Goal: Task Accomplishment & Management: Manage account settings

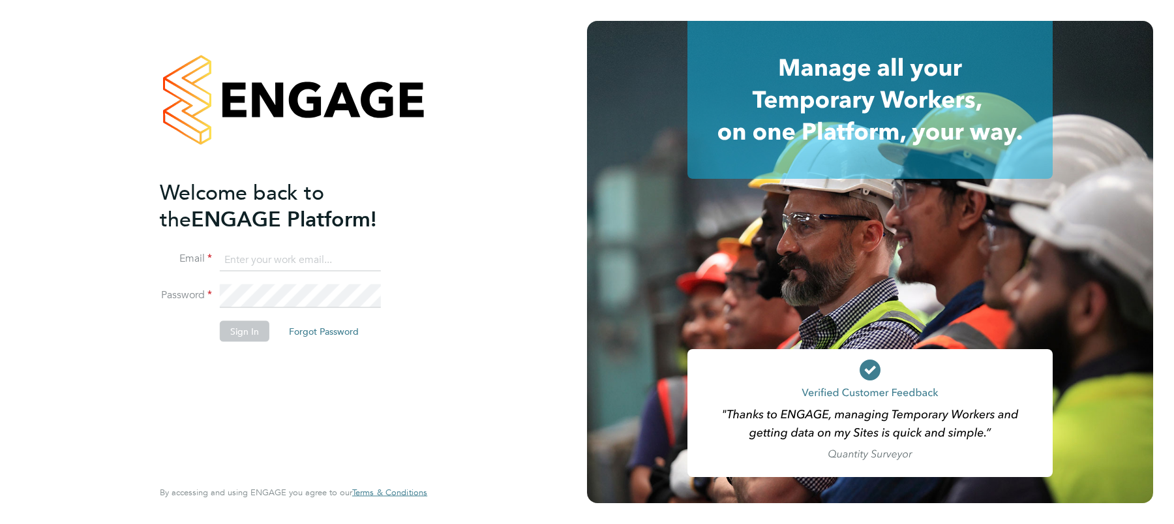
type input "angelina@tr2rec.com"
click at [244, 335] on button "Sign In" at bounding box center [245, 330] width 50 height 21
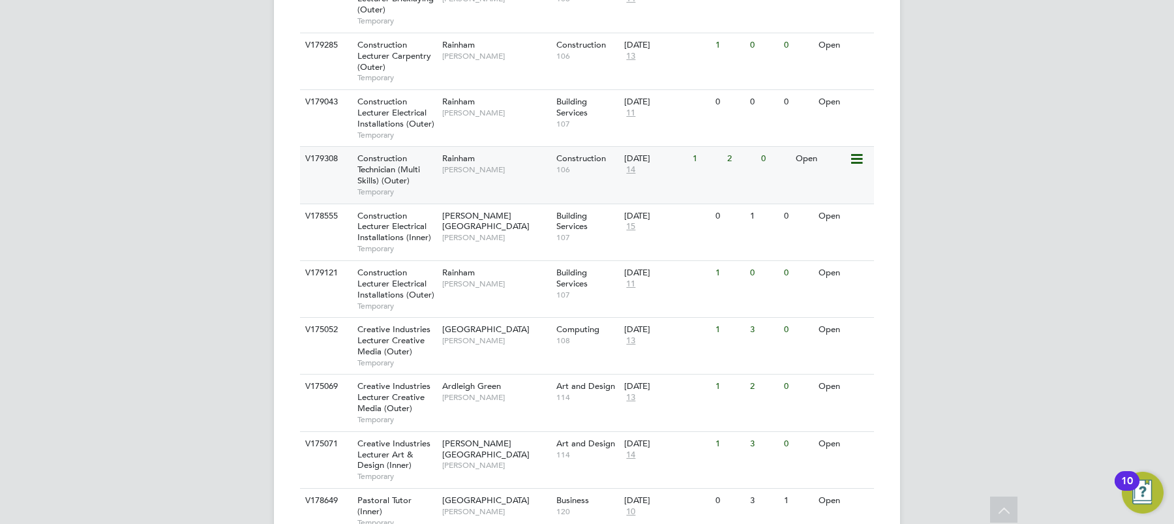
scroll to position [583, 0]
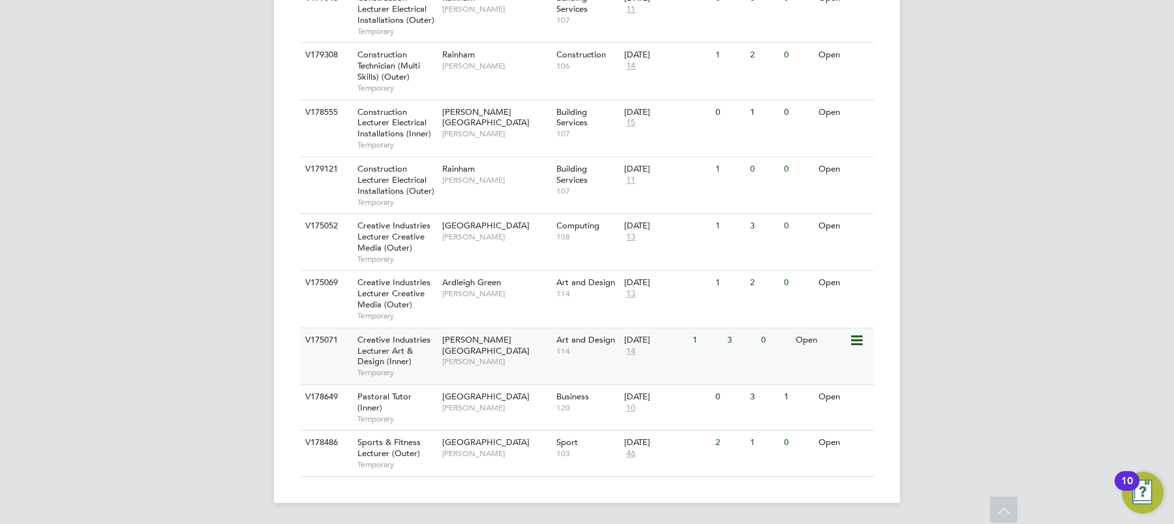
click at [398, 351] on span "Creative Industries Lecturer Art & Design (Inner)" at bounding box center [393, 350] width 73 height 33
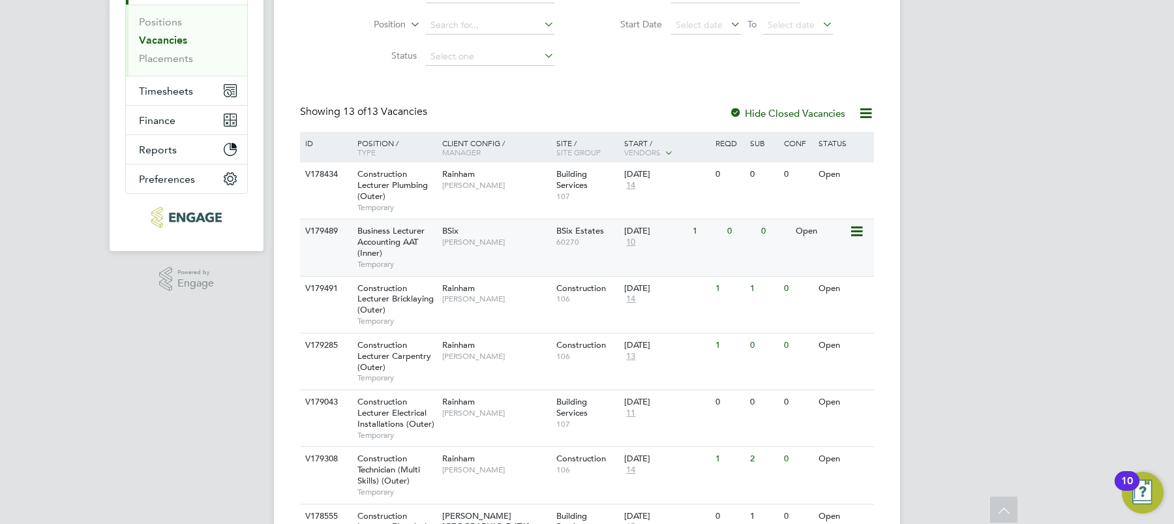
scroll to position [177, 0]
click at [376, 248] on span "Business Lecturer Accounting AAT (Inner)" at bounding box center [390, 244] width 67 height 33
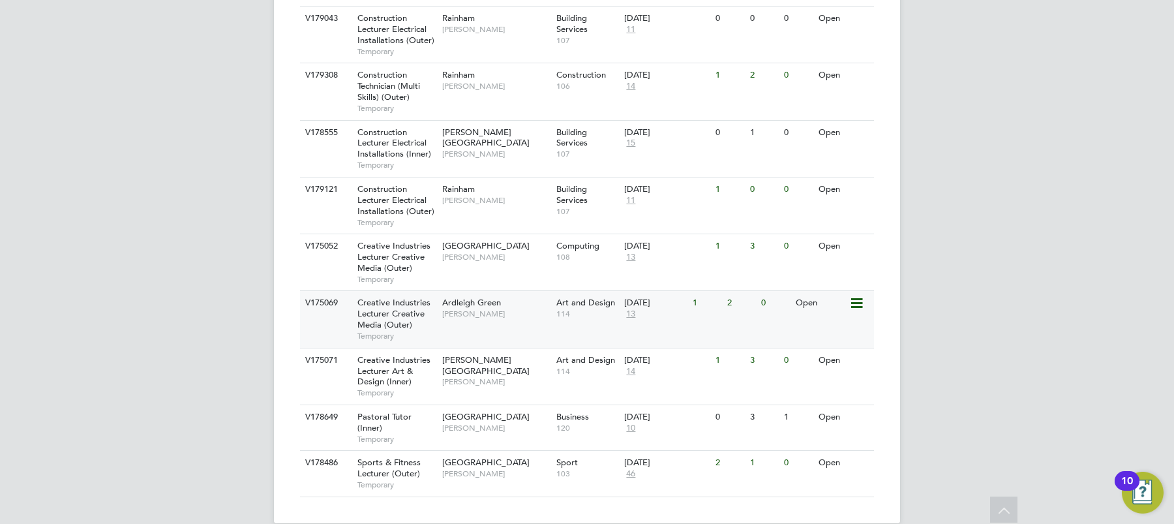
scroll to position [583, 0]
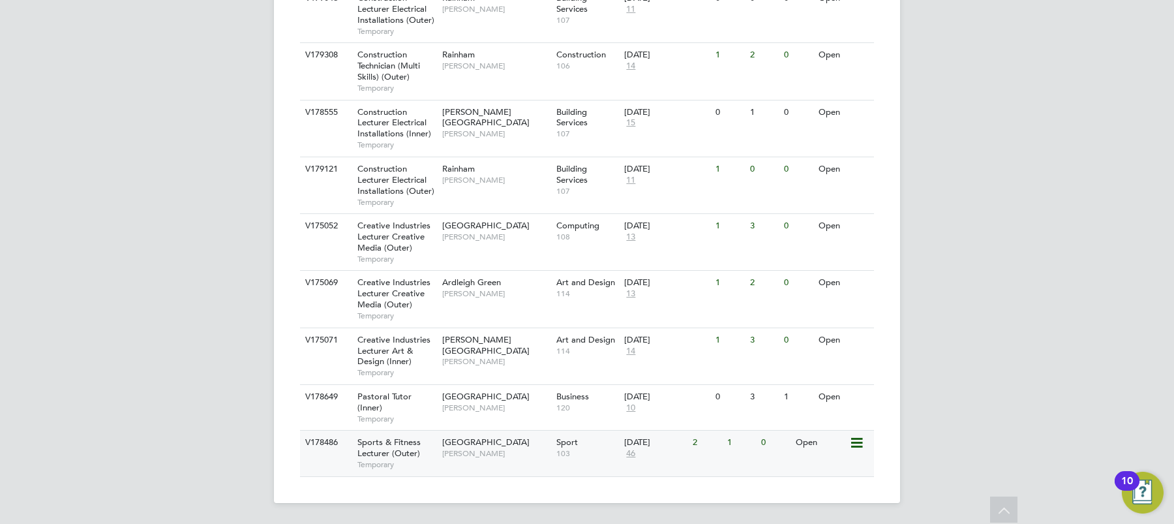
click at [459, 447] on span "[GEOGRAPHIC_DATA]" at bounding box center [485, 441] width 87 height 11
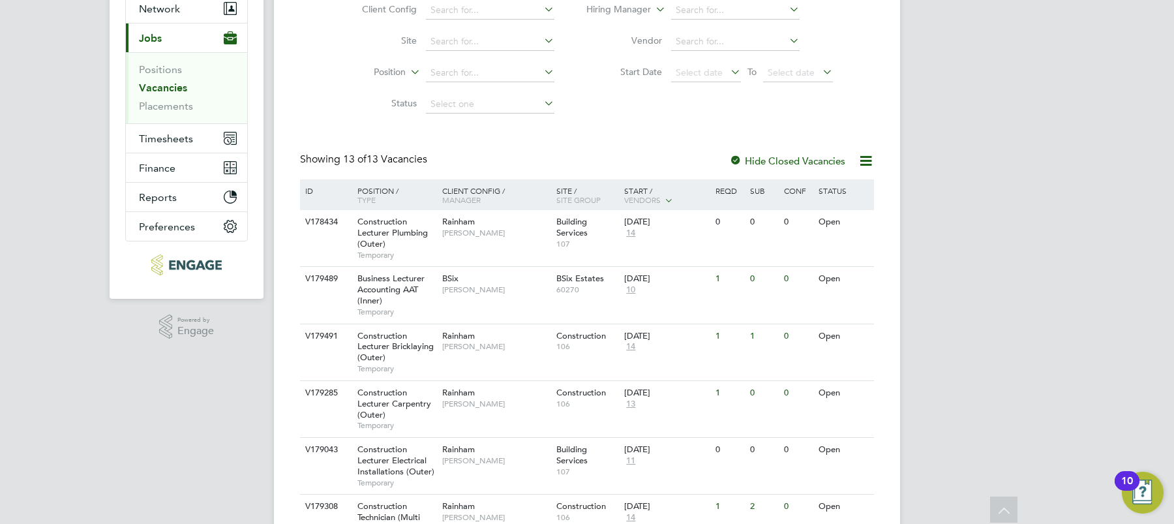
scroll to position [0, 0]
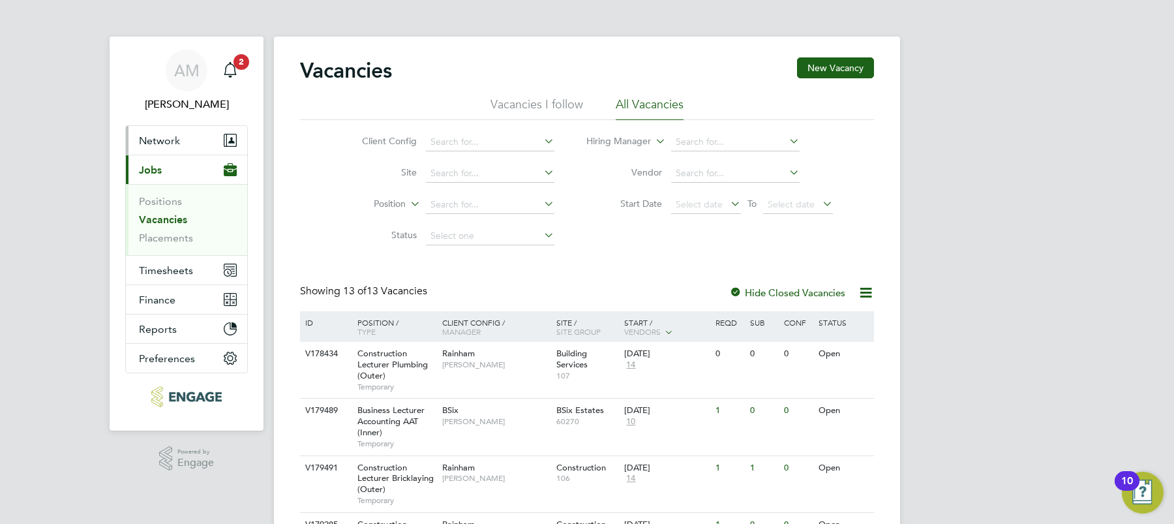
click at [172, 145] on span "Network" at bounding box center [159, 140] width 41 height 12
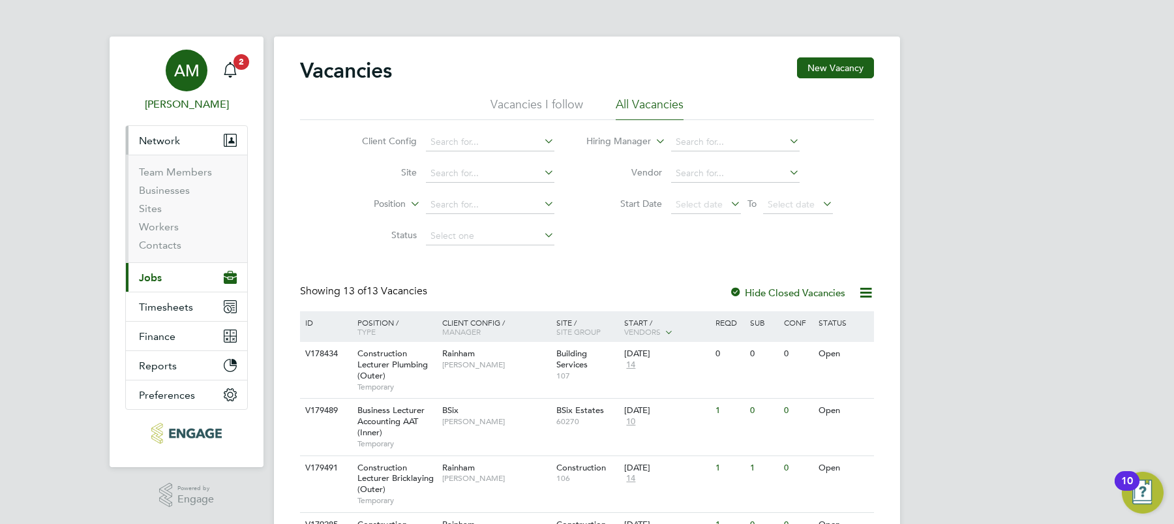
click at [196, 108] on span "[PERSON_NAME]" at bounding box center [186, 105] width 123 height 16
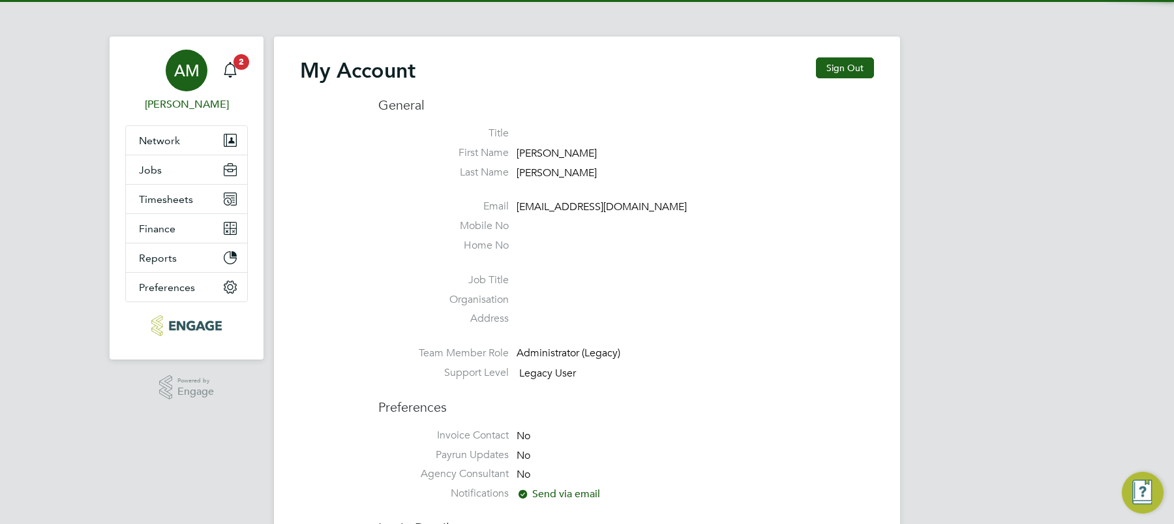
type input "angelina@tr2rec.com"
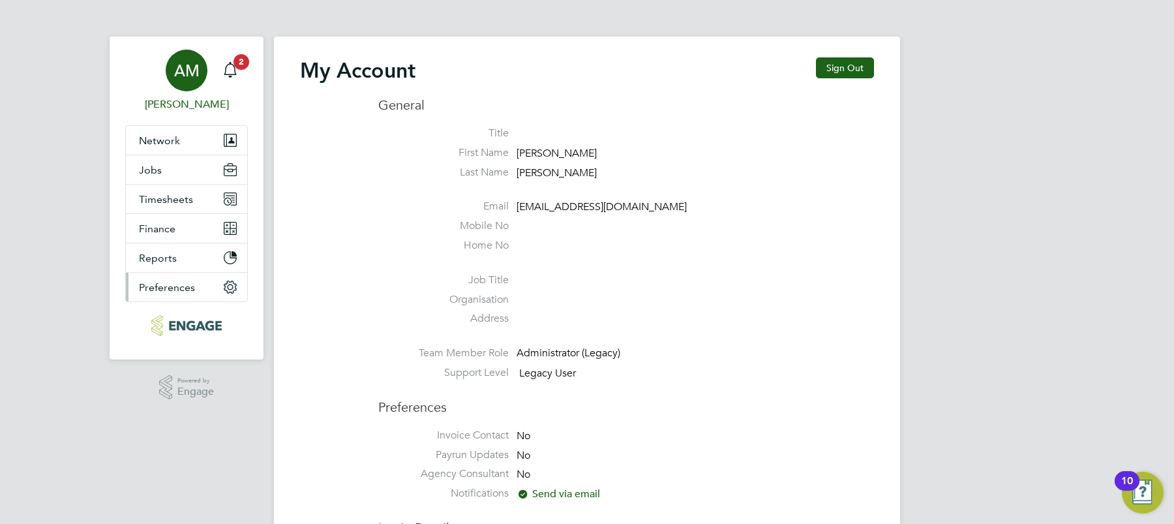
click at [176, 287] on span "Preferences" at bounding box center [167, 287] width 56 height 12
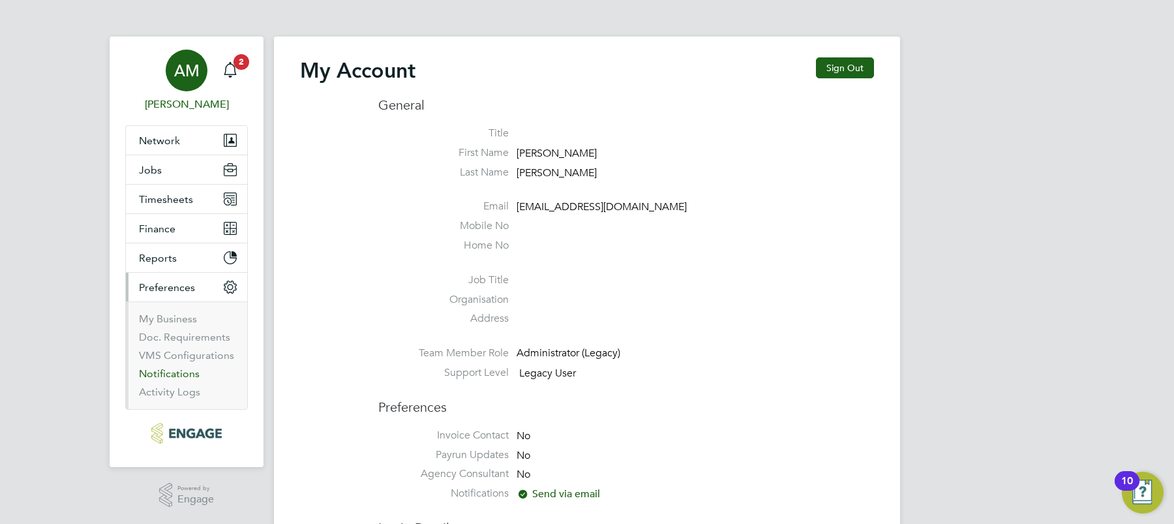
click at [181, 376] on link "Notifications" at bounding box center [169, 373] width 61 height 12
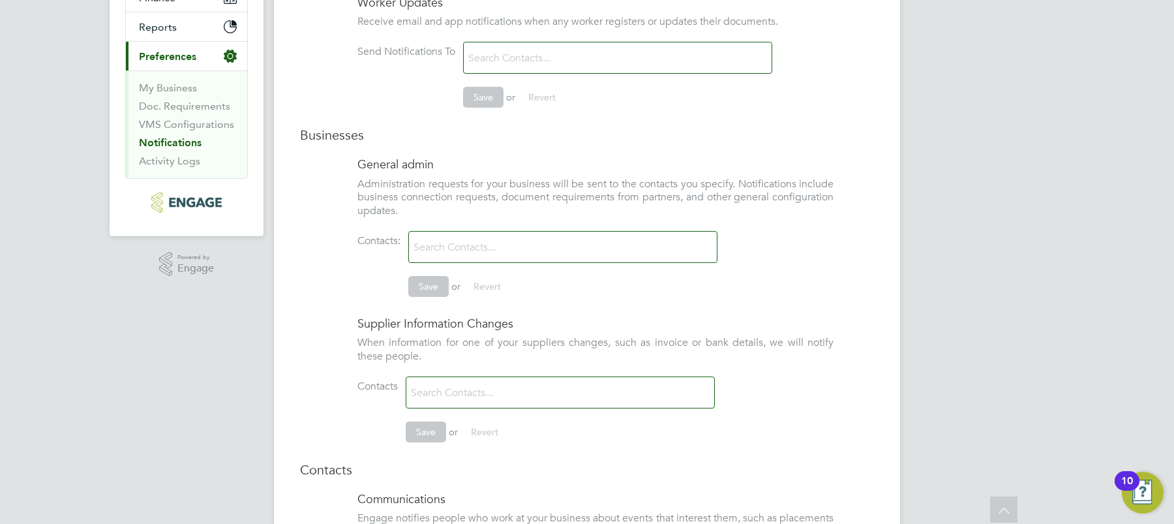
scroll to position [230, 0]
click at [176, 88] on link "My Business" at bounding box center [168, 88] width 58 height 12
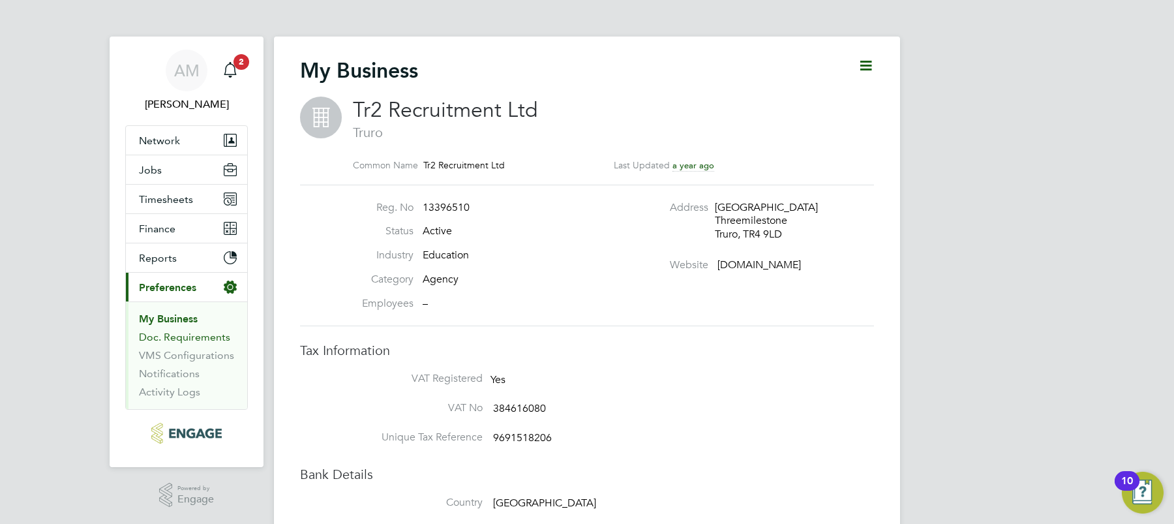
click at [171, 339] on link "Doc. Requirements" at bounding box center [184, 337] width 91 height 12
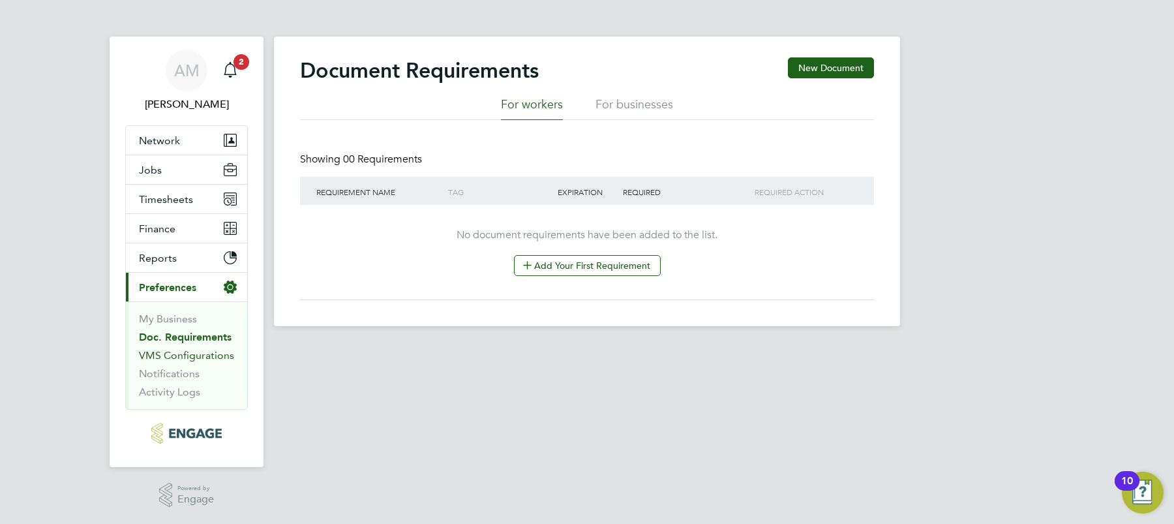
click at [181, 355] on link "VMS Configurations" at bounding box center [186, 355] width 95 height 12
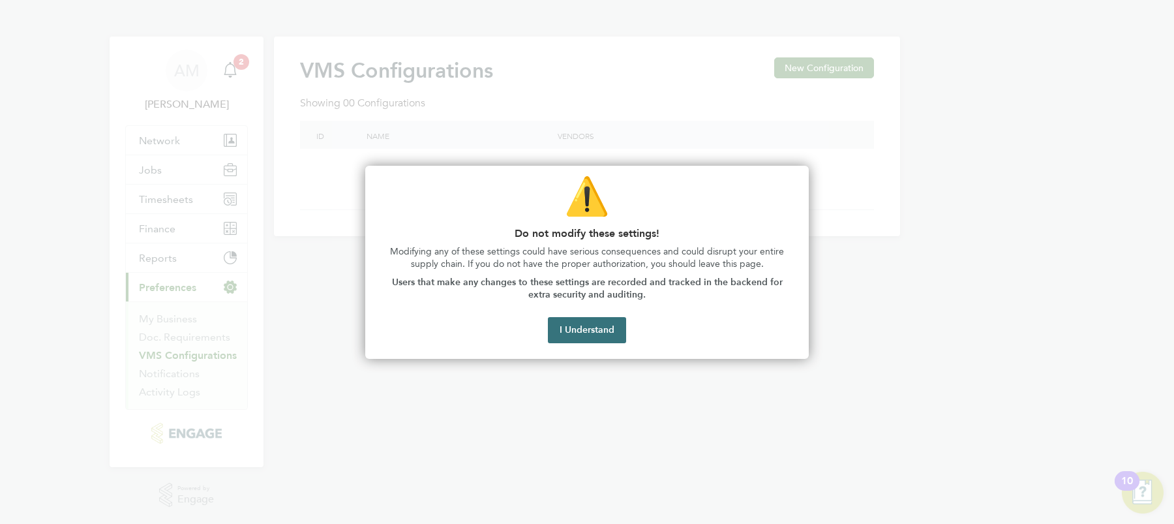
click at [593, 335] on button "I Understand" at bounding box center [587, 330] width 78 height 26
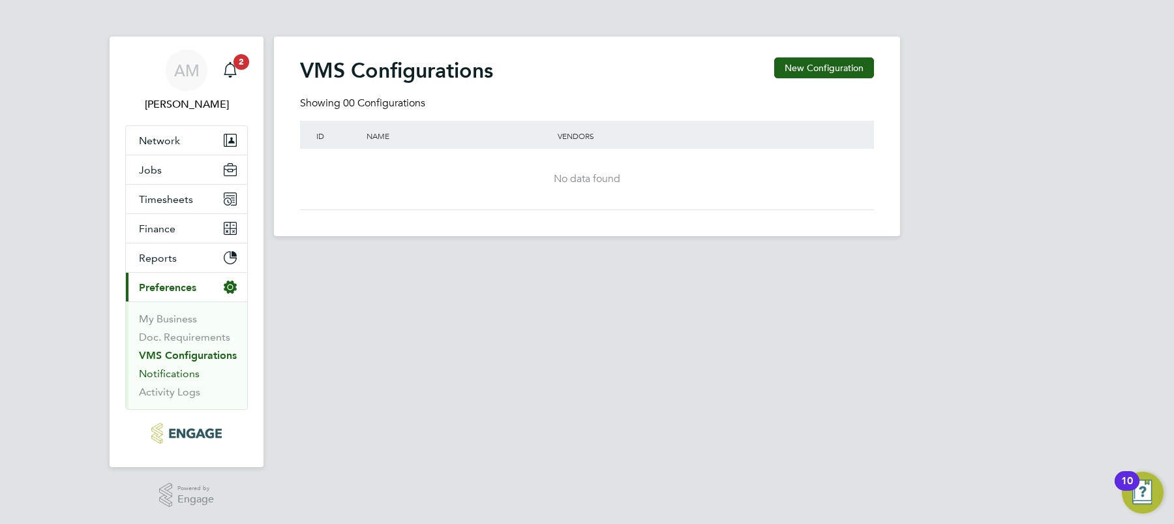
click at [181, 379] on link "Notifications" at bounding box center [169, 373] width 61 height 12
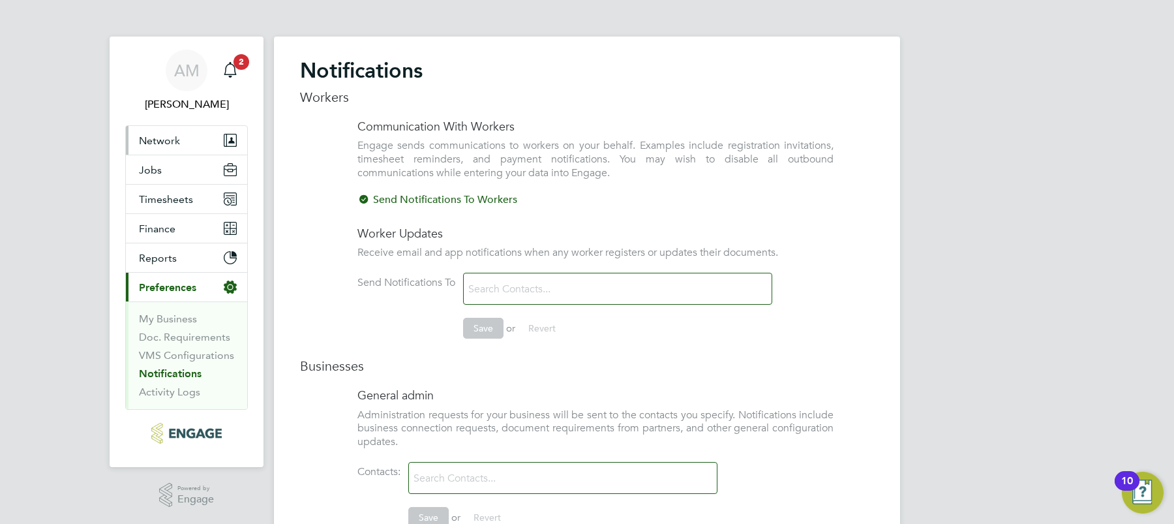
click at [172, 136] on span "Network" at bounding box center [159, 140] width 41 height 12
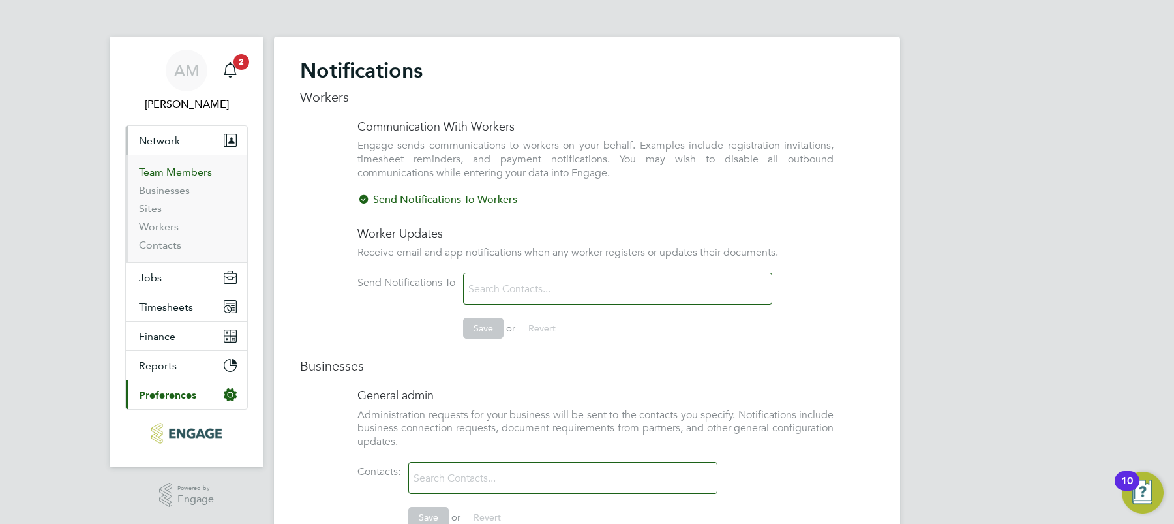
click at [177, 172] on link "Team Members" at bounding box center [175, 172] width 73 height 12
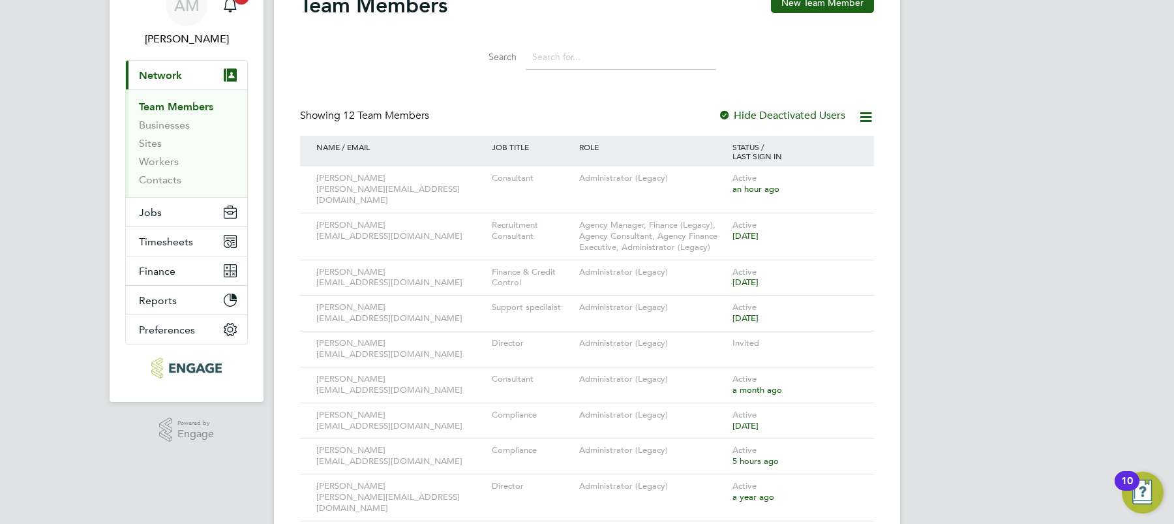
scroll to position [67, 0]
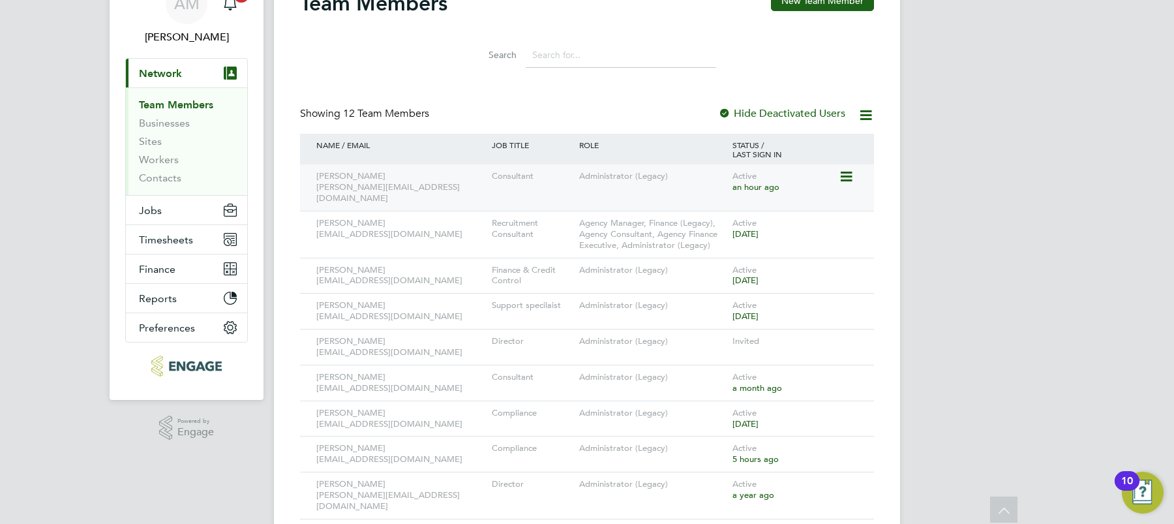
click at [849, 178] on icon at bounding box center [845, 177] width 13 height 16
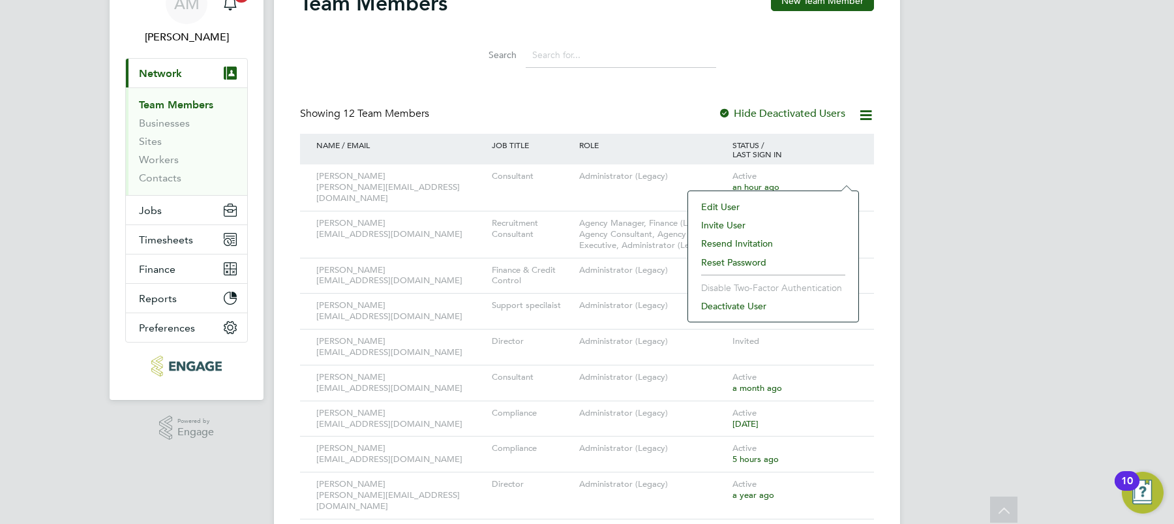
click at [950, 175] on div "AM Angelina Morris Notifications 2 Applications: Current page: Network Team Mem…" at bounding box center [587, 320] width 1174 height 774
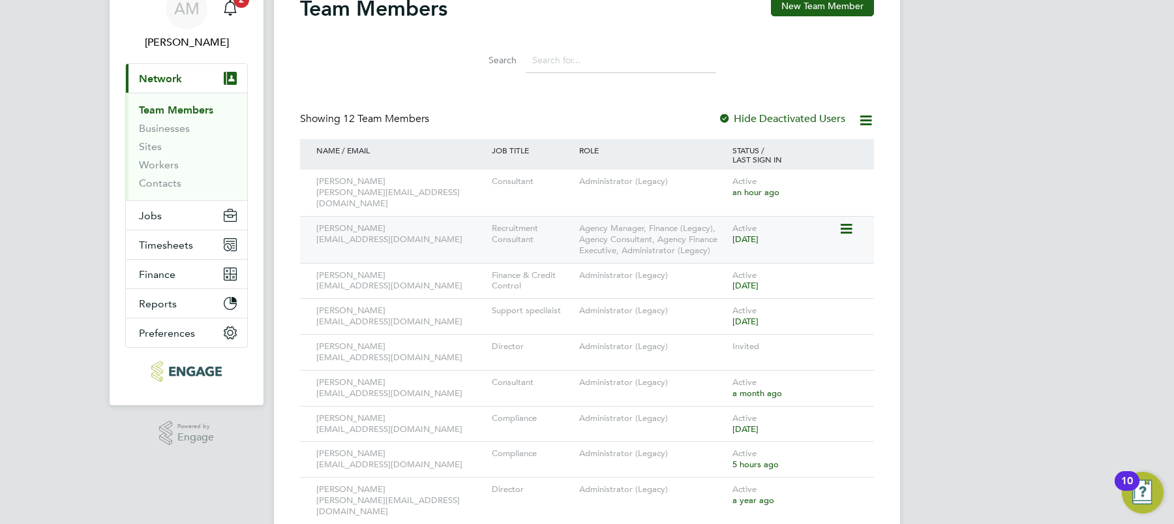
scroll to position [64, 0]
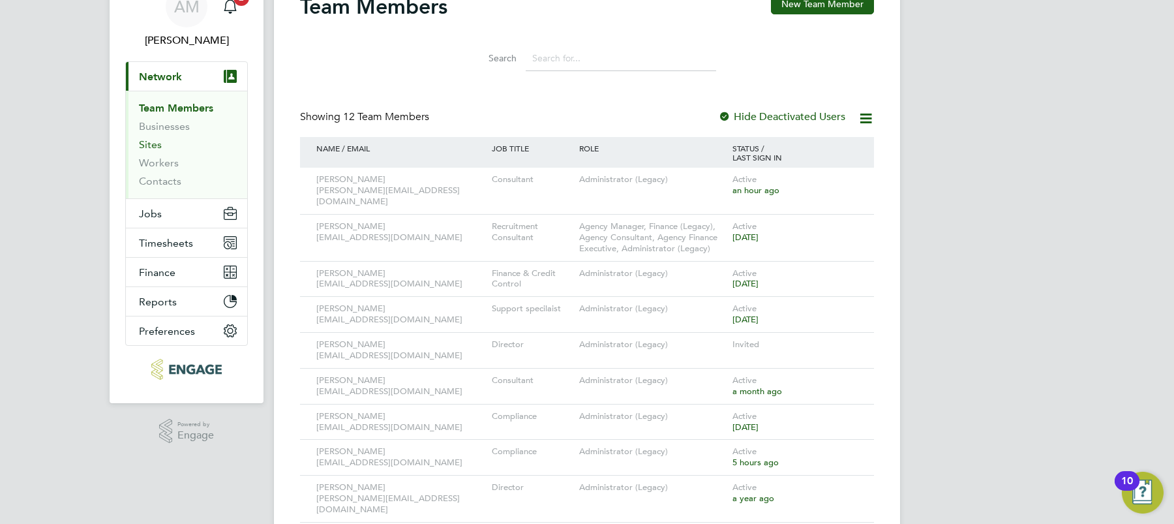
click at [157, 145] on link "Sites" at bounding box center [150, 144] width 23 height 12
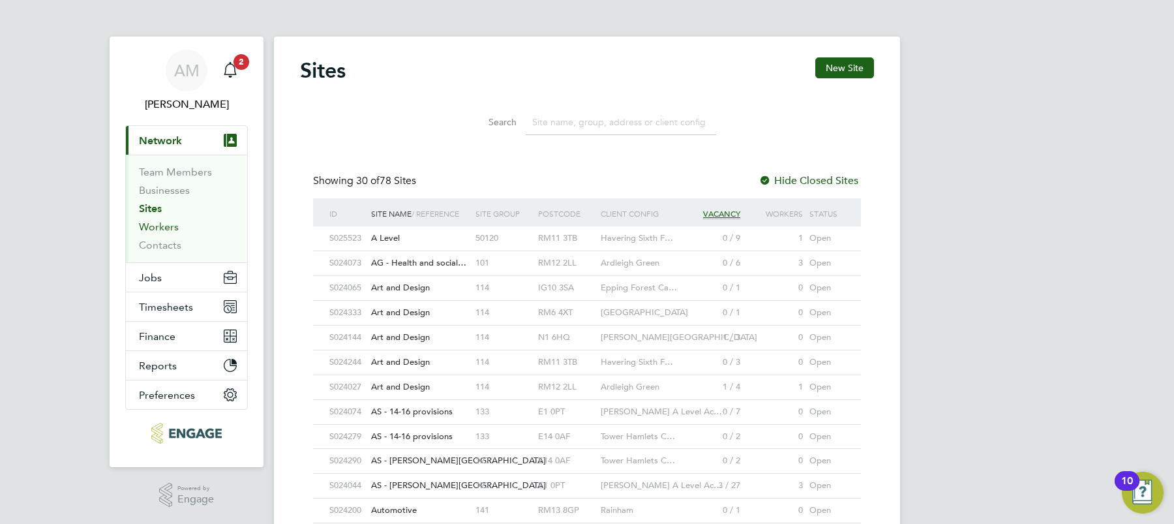
click at [158, 224] on link "Workers" at bounding box center [159, 226] width 40 height 12
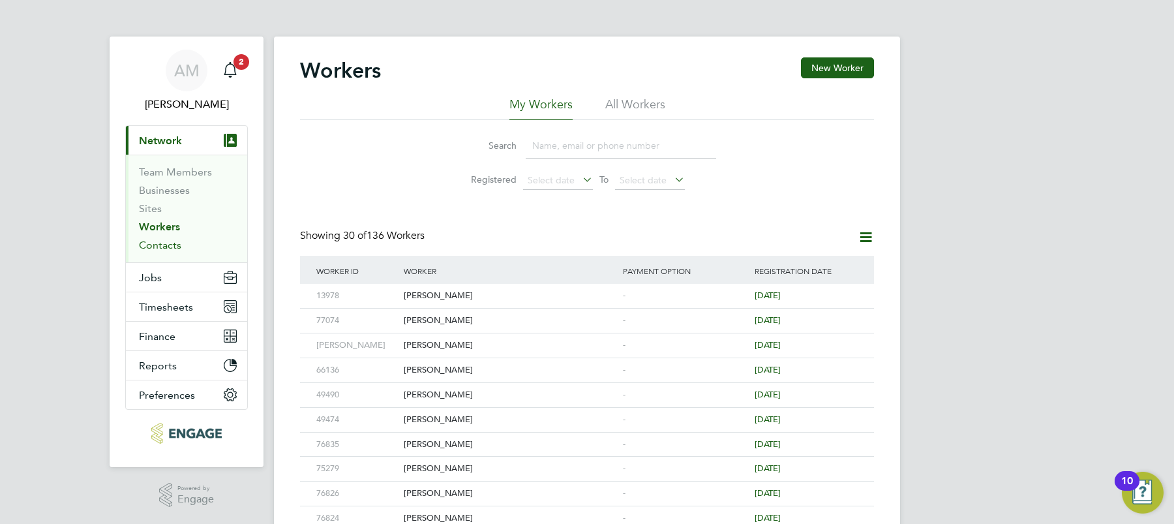
click at [160, 243] on link "Contacts" at bounding box center [160, 245] width 42 height 12
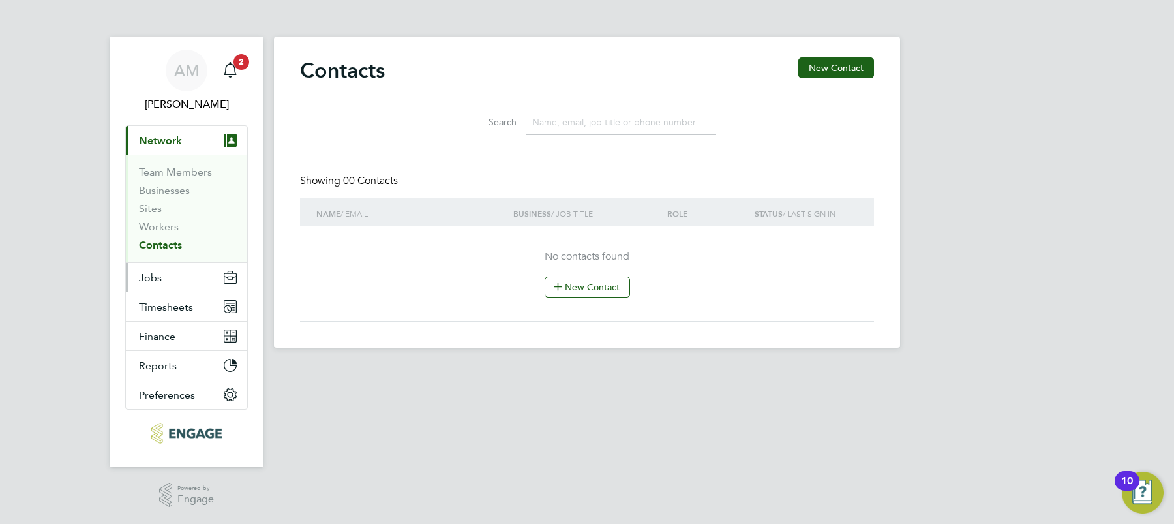
click at [153, 281] on span "Jobs" at bounding box center [150, 277] width 23 height 12
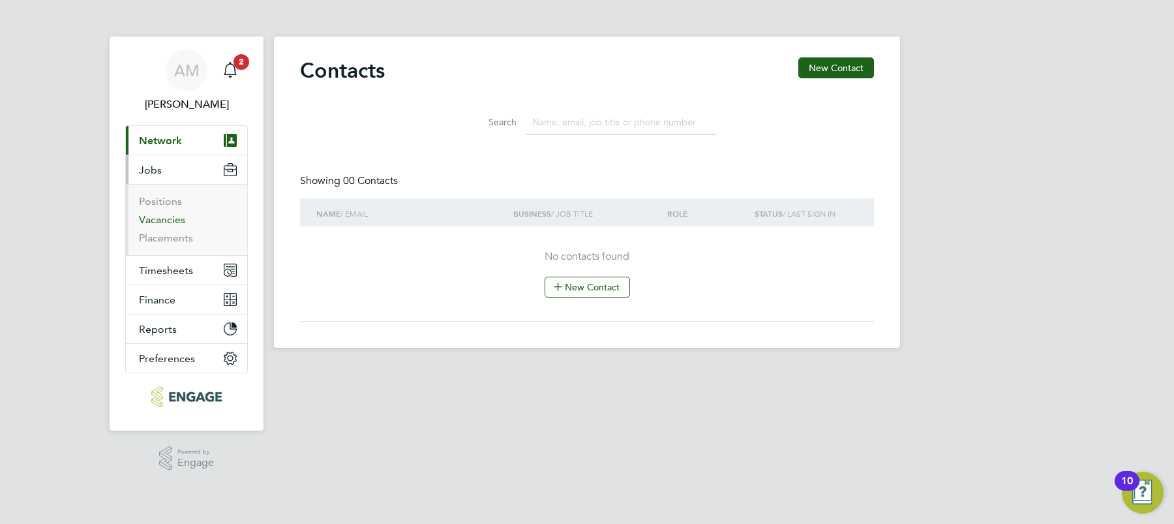
click at [162, 223] on link "Vacancies" at bounding box center [162, 219] width 46 height 12
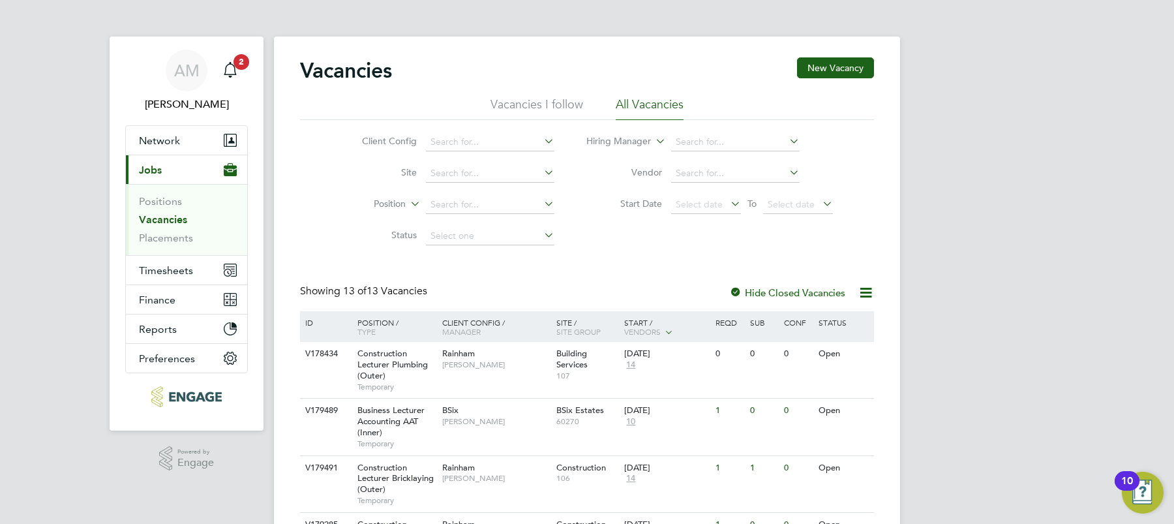
click at [538, 103] on li "Vacancies I follow" at bounding box center [536, 108] width 93 height 23
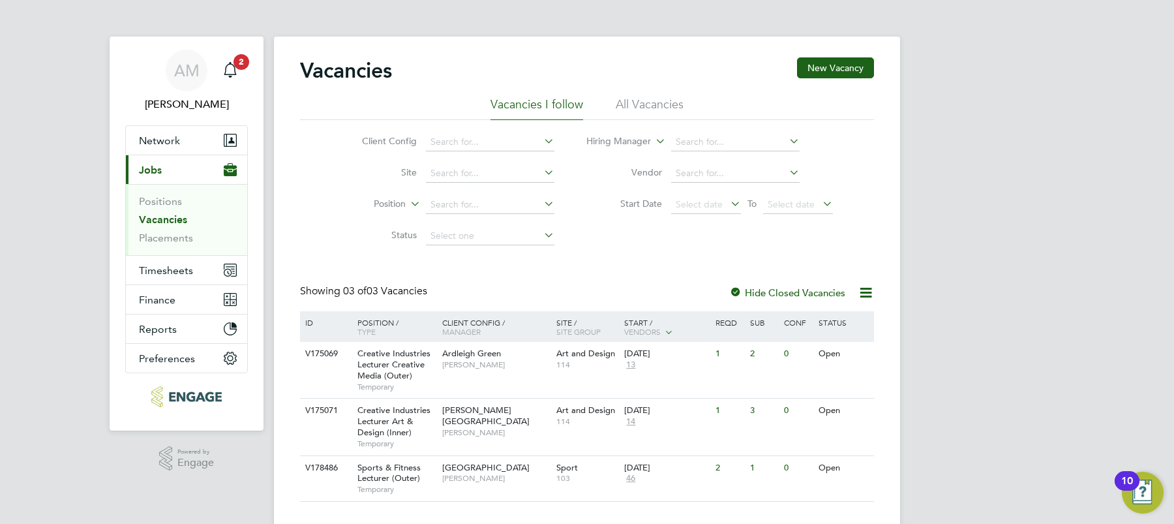
click at [638, 102] on li "All Vacancies" at bounding box center [650, 108] width 68 height 23
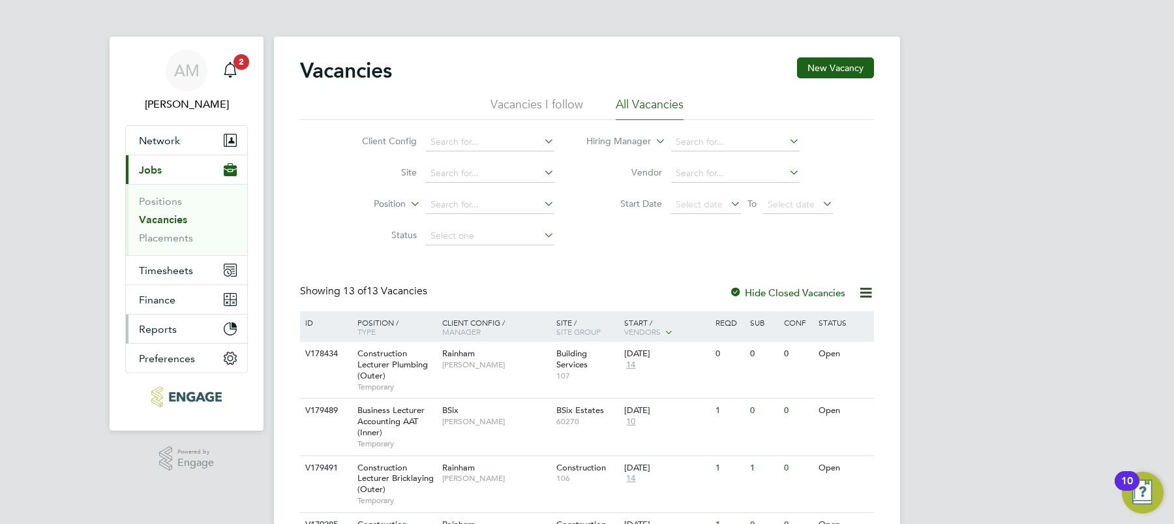
click at [162, 328] on span "Reports" at bounding box center [158, 329] width 38 height 12
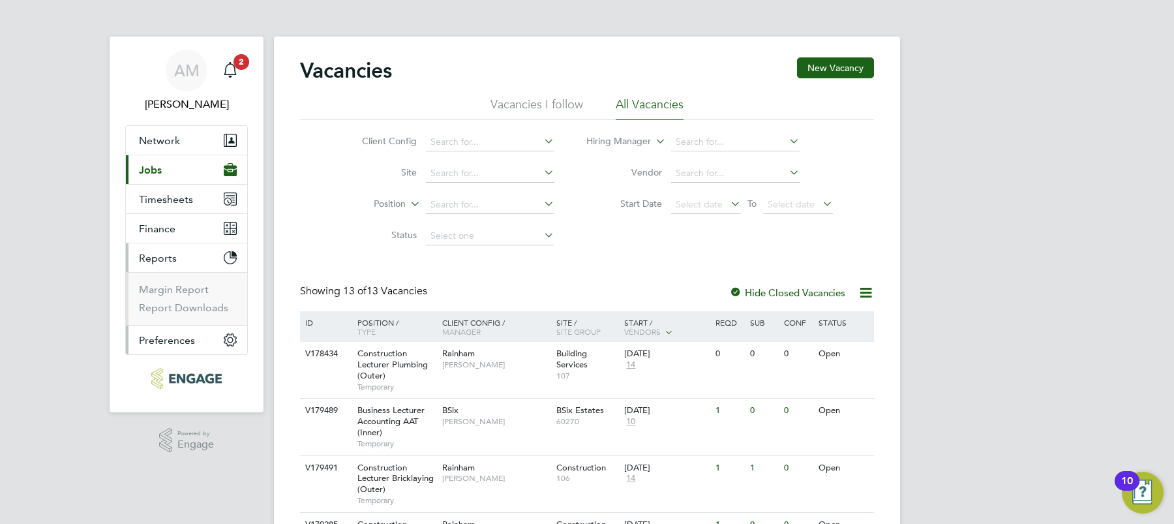
click at [172, 337] on span "Preferences" at bounding box center [167, 340] width 56 height 12
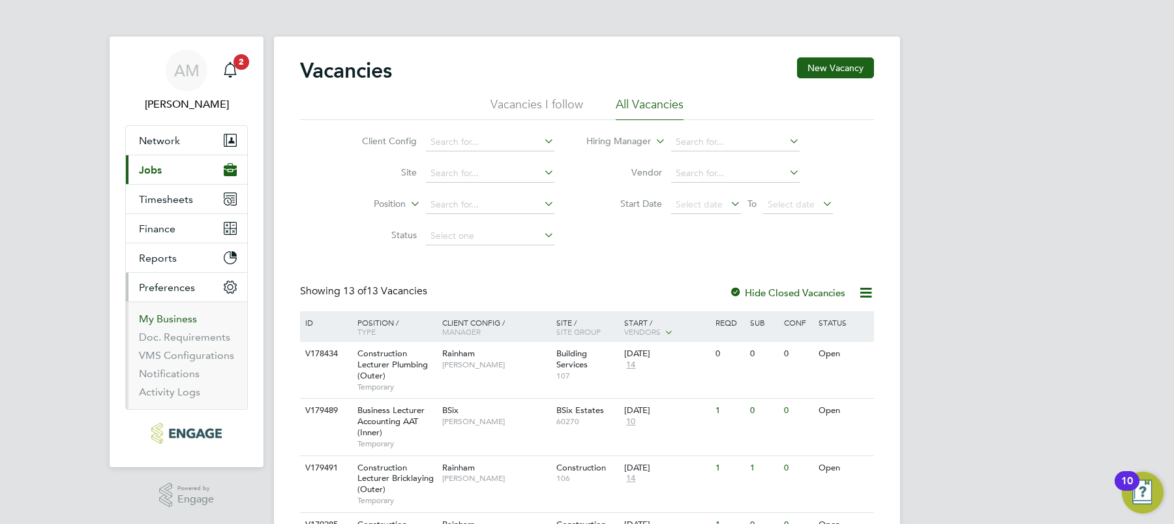
click at [173, 317] on link "My Business" at bounding box center [168, 318] width 58 height 12
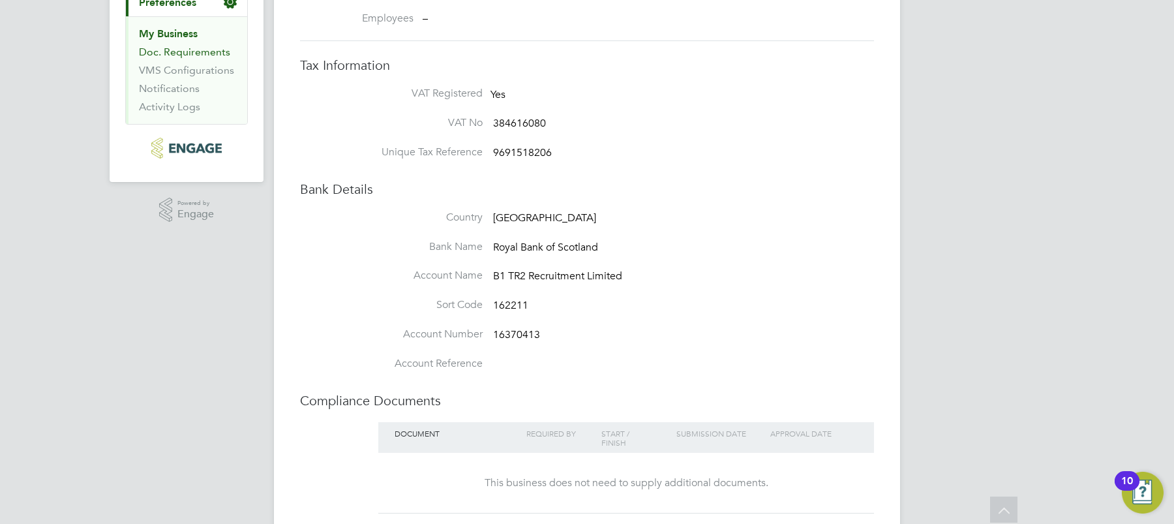
click at [173, 53] on link "Doc. Requirements" at bounding box center [184, 52] width 91 height 12
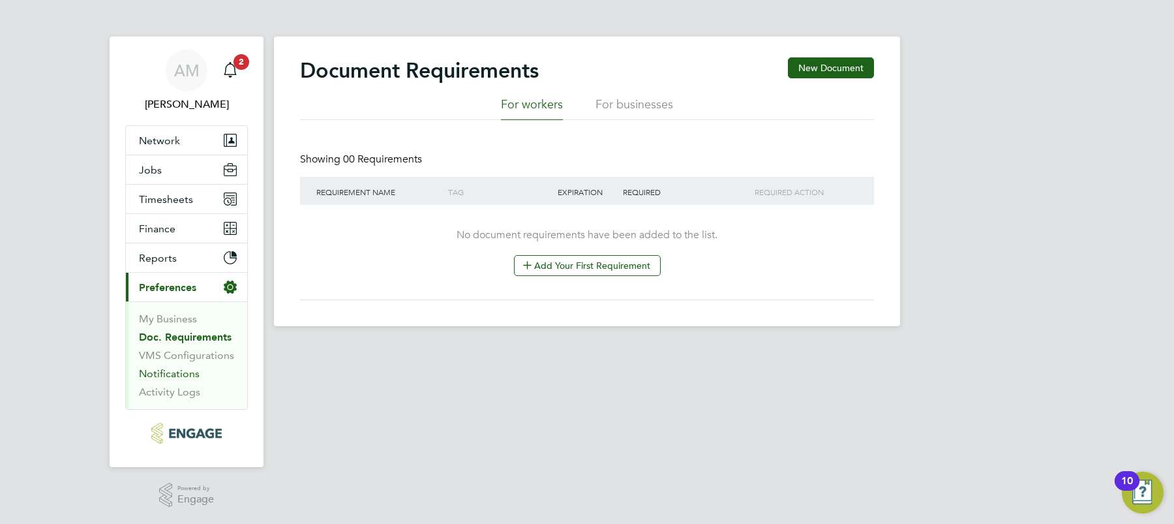
click at [163, 376] on link "Notifications" at bounding box center [169, 373] width 61 height 12
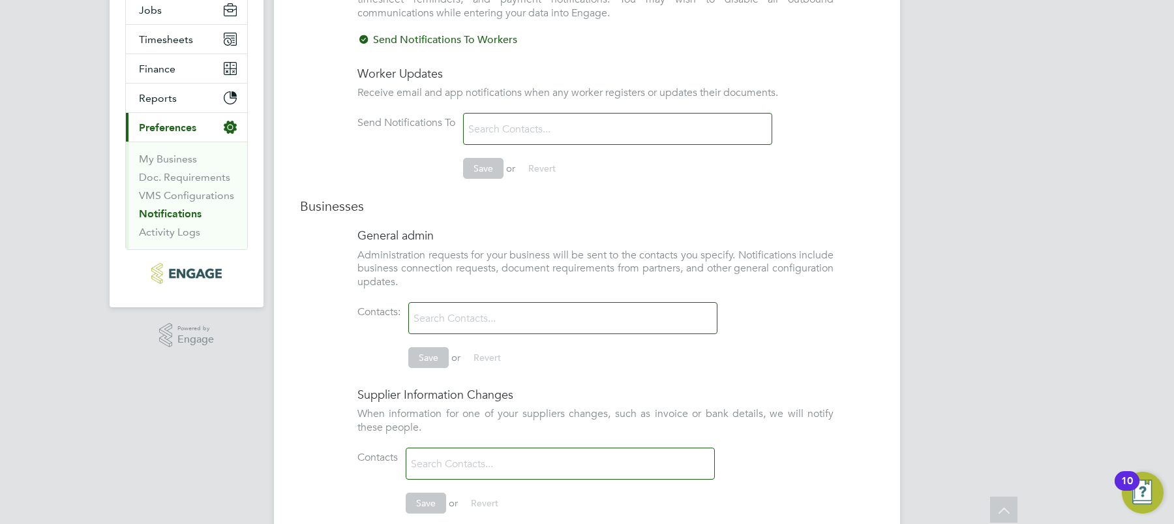
scroll to position [161, 0]
click at [462, 318] on input at bounding box center [486, 317] width 155 height 23
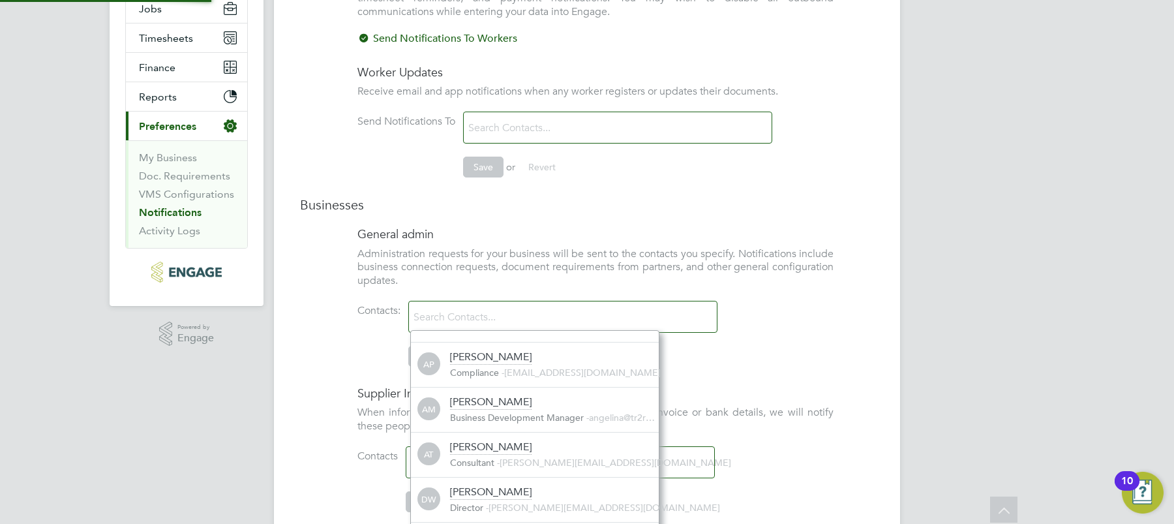
scroll to position [14, 209]
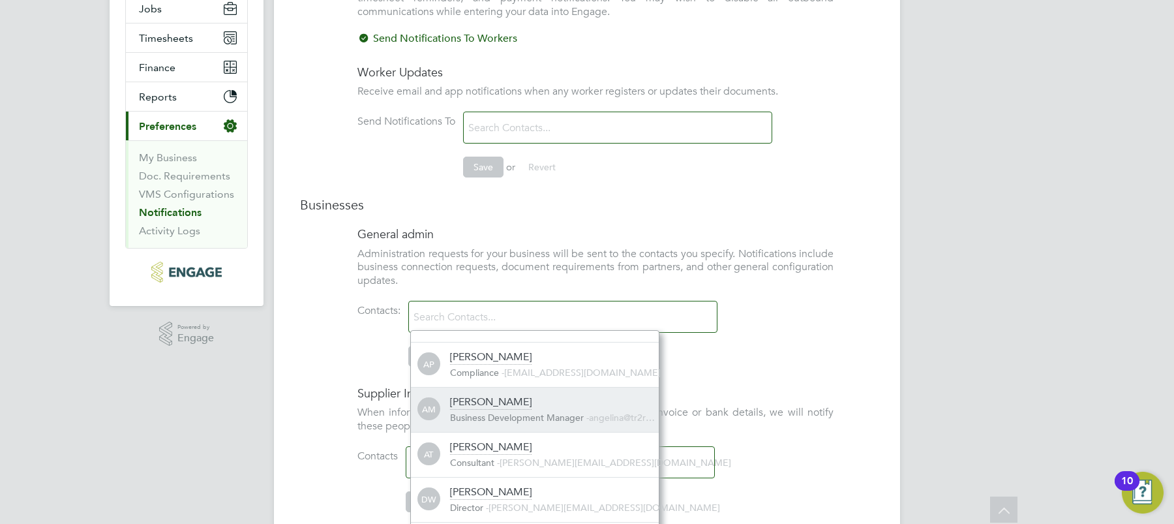
click at [519, 404] on div "[PERSON_NAME]" at bounding box center [491, 402] width 82 height 14
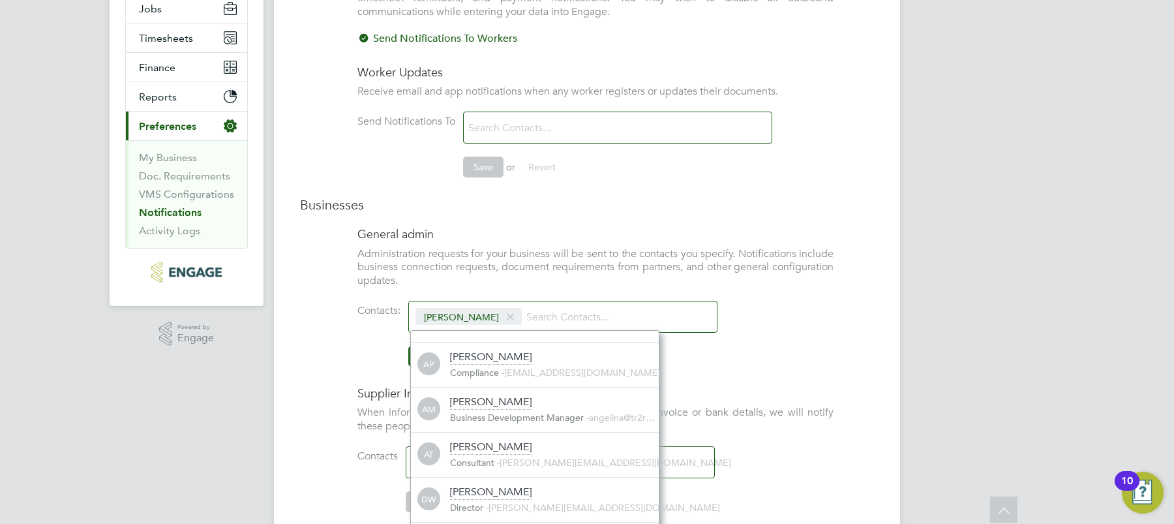
click at [834, 315] on ng-form "General admin Administration requests for your business will be sent to the con…" at bounding box center [587, 302] width 574 height 153
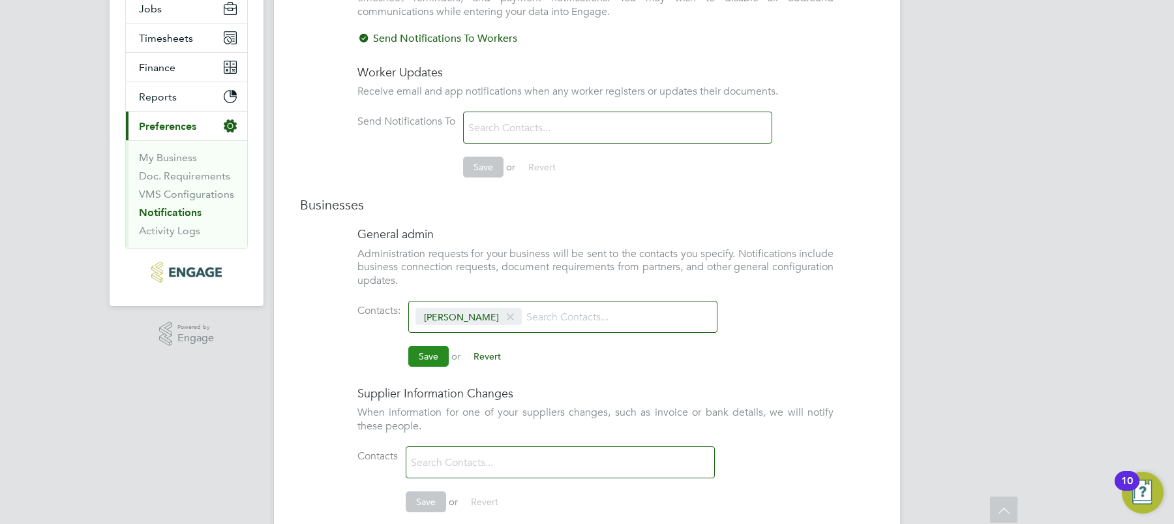
click at [429, 358] on button "Save" at bounding box center [428, 356] width 40 height 21
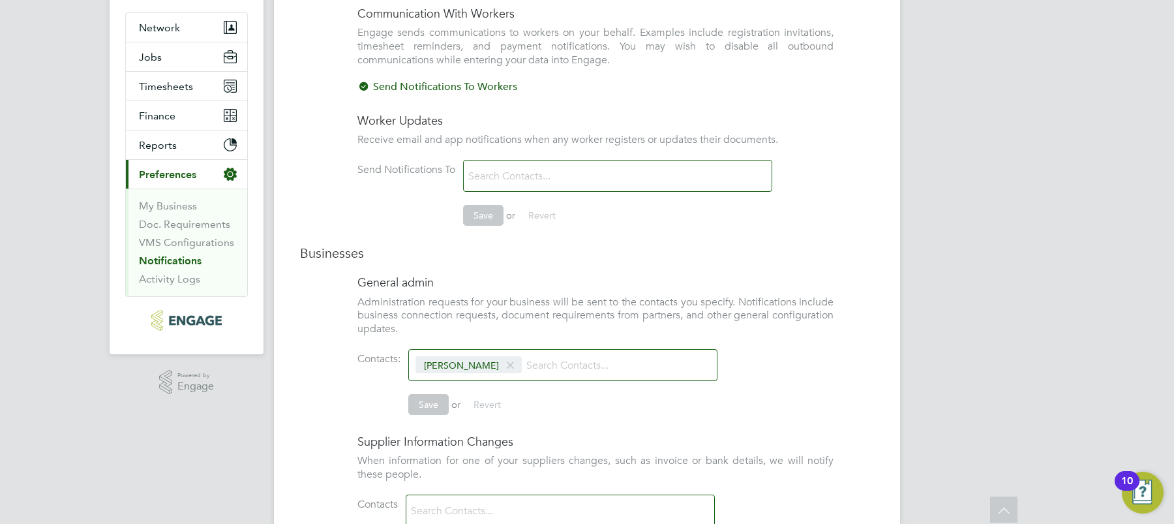
scroll to position [0, 0]
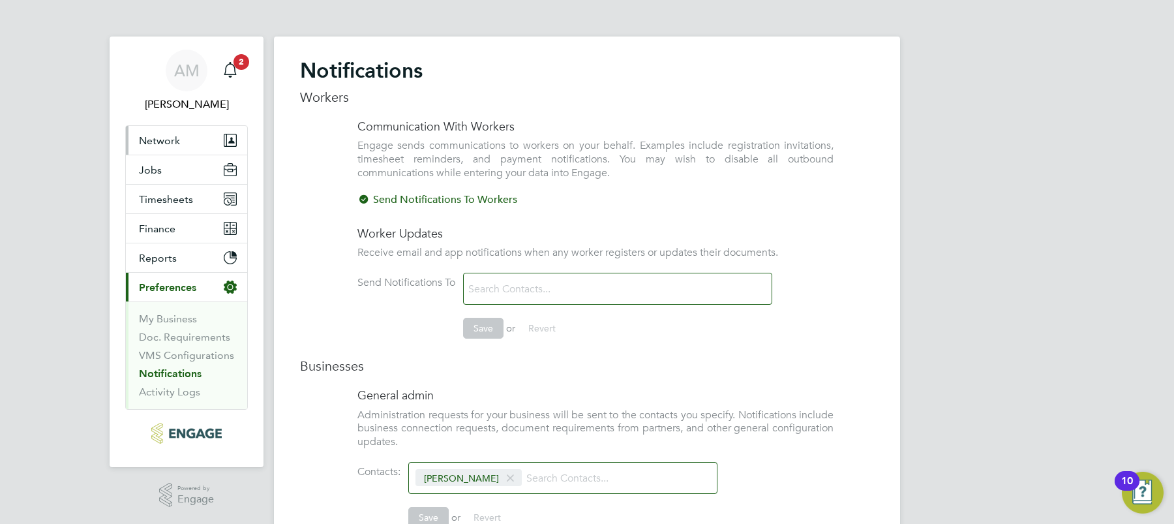
click at [168, 140] on span "Network" at bounding box center [159, 140] width 41 height 12
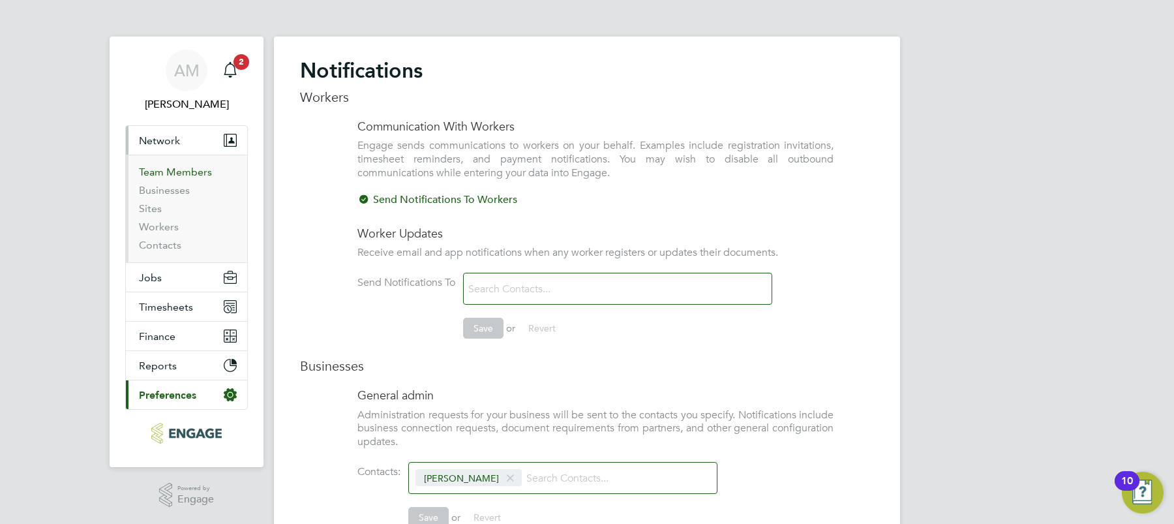
click at [173, 171] on link "Team Members" at bounding box center [175, 172] width 73 height 12
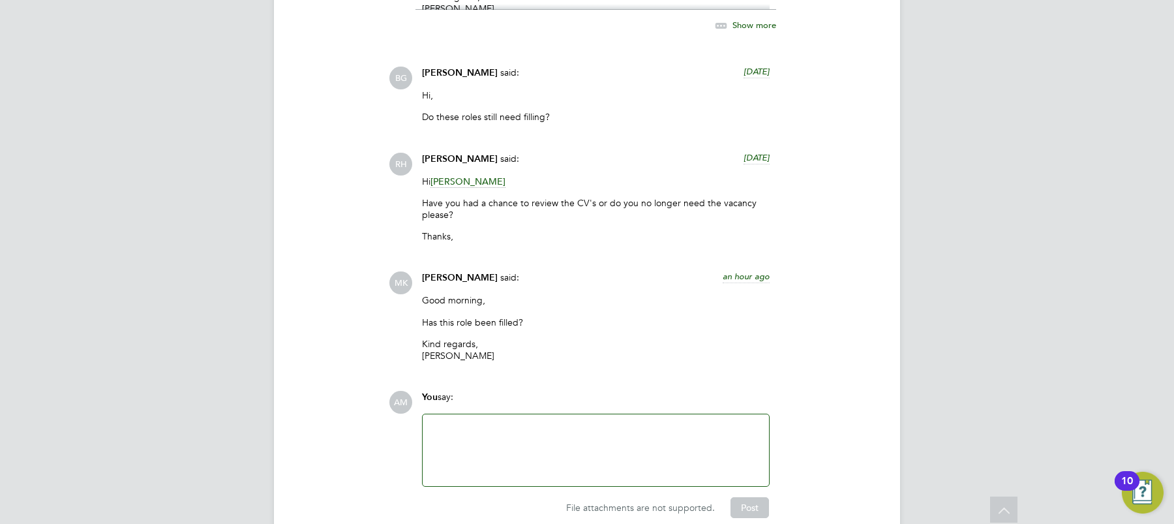
scroll to position [3543, 0]
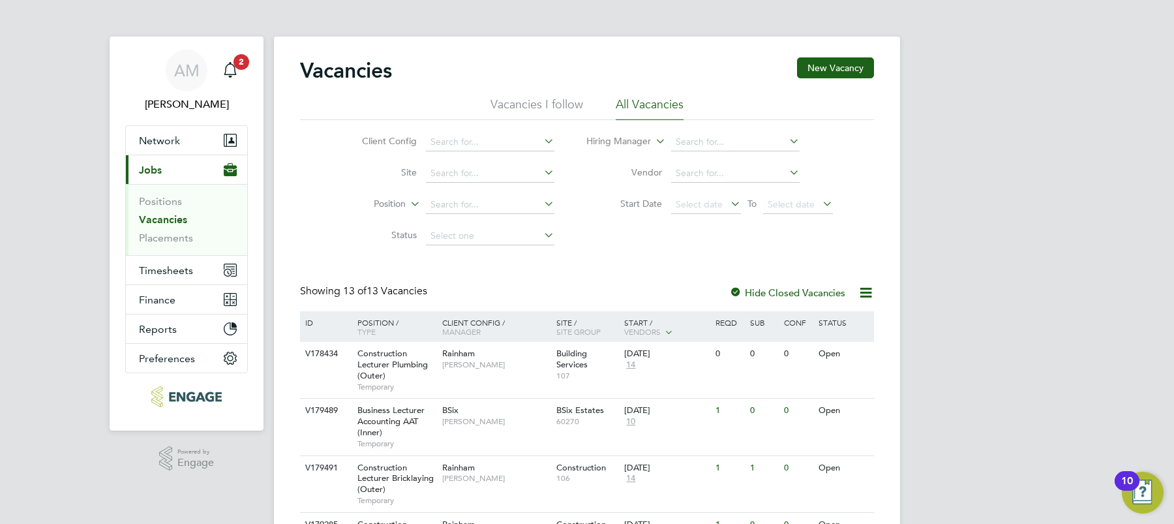
click at [173, 222] on link "Vacancies" at bounding box center [163, 219] width 48 height 12
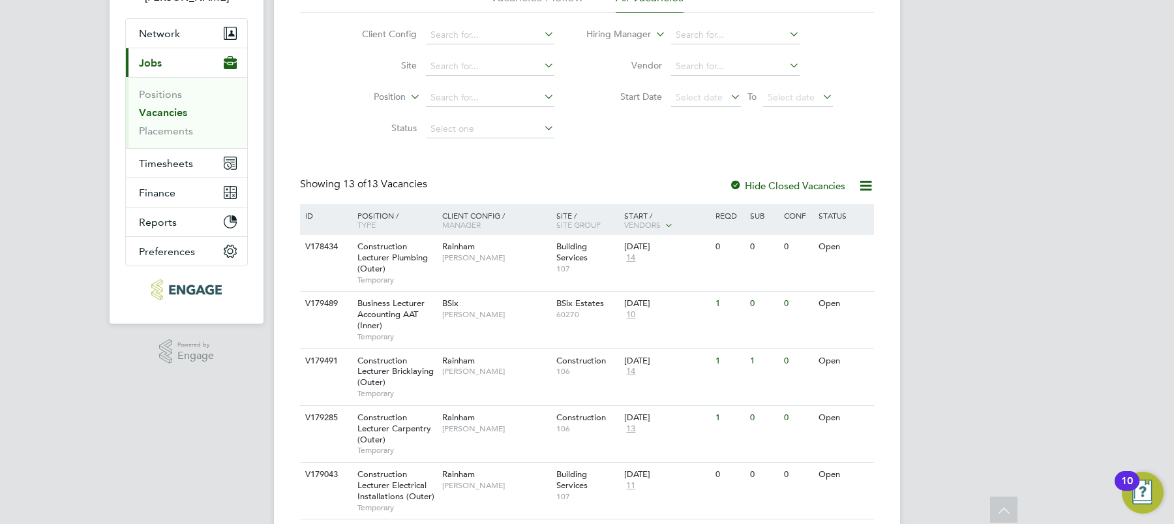
scroll to position [64, 0]
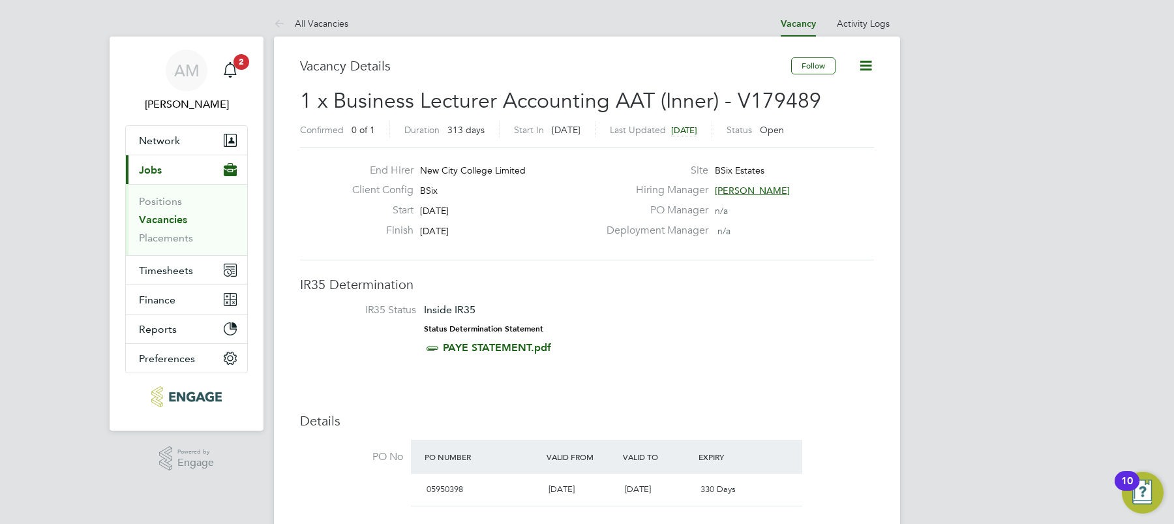
click at [865, 63] on icon at bounding box center [866, 65] width 16 height 16
click at [168, 219] on link "Vacancies" at bounding box center [163, 218] width 48 height 12
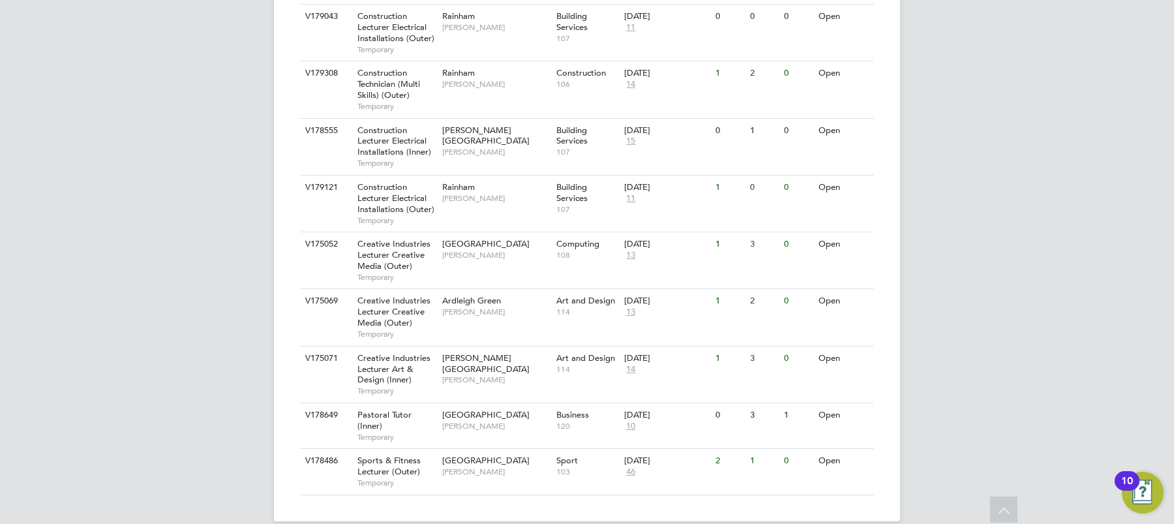
scroll to position [583, 0]
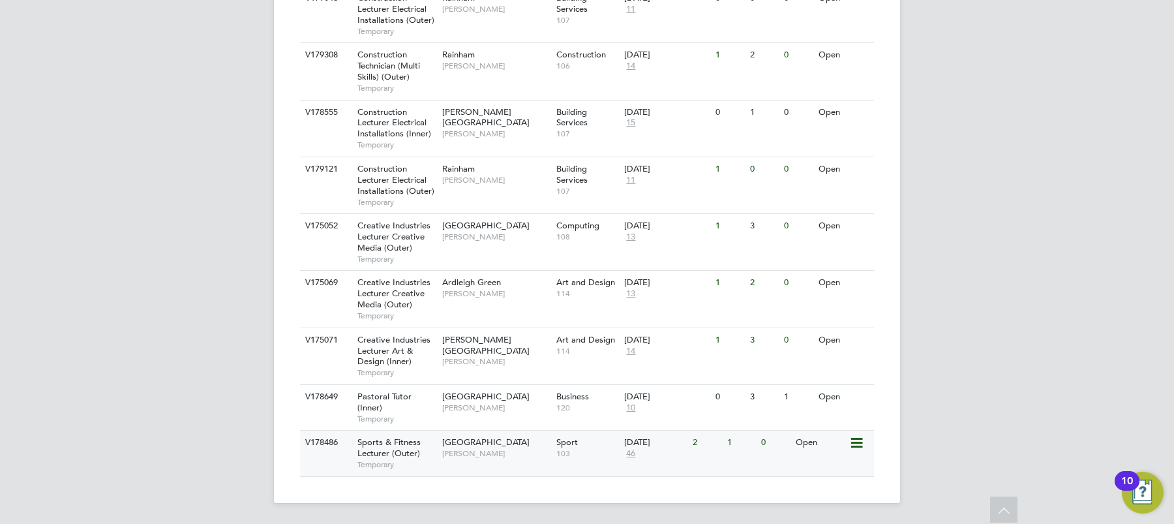
click at [394, 453] on span "Sports & Fitness Lecturer (Outer)" at bounding box center [388, 447] width 63 height 22
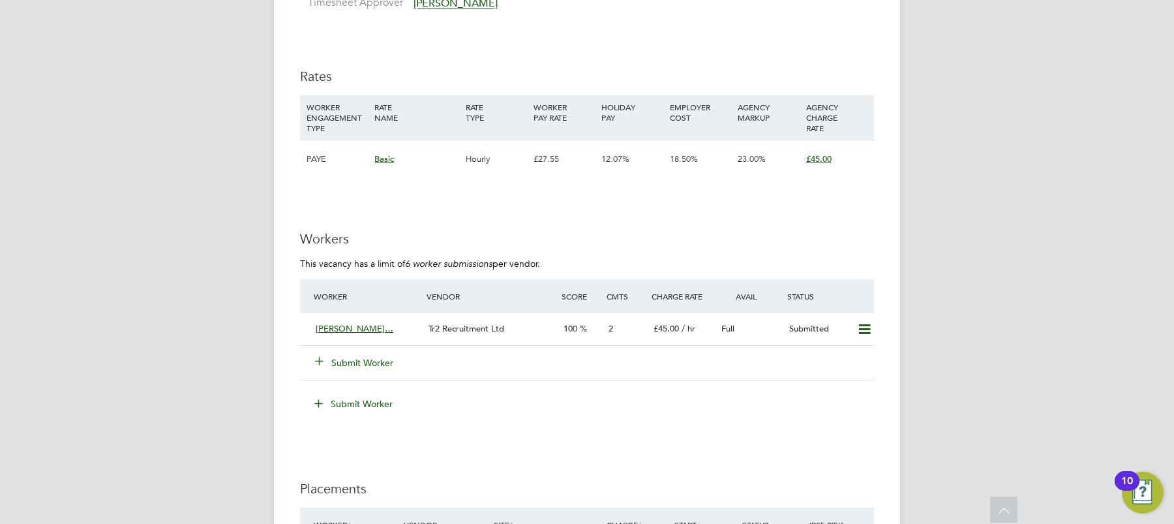
scroll to position [2195, 0]
click at [455, 328] on span "Tr2 Recruitment Ltd" at bounding box center [467, 327] width 76 height 11
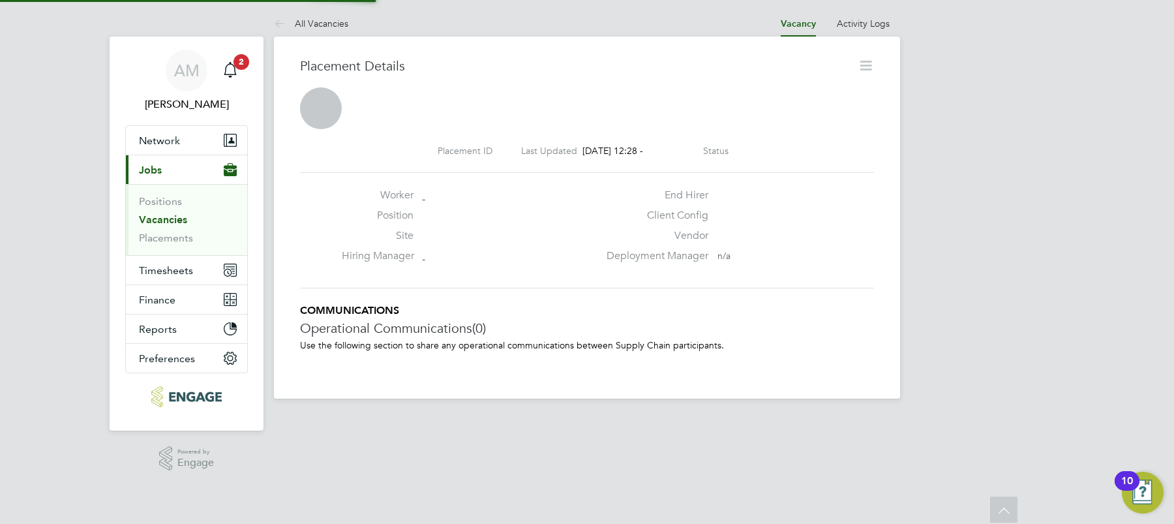
scroll to position [7, 7]
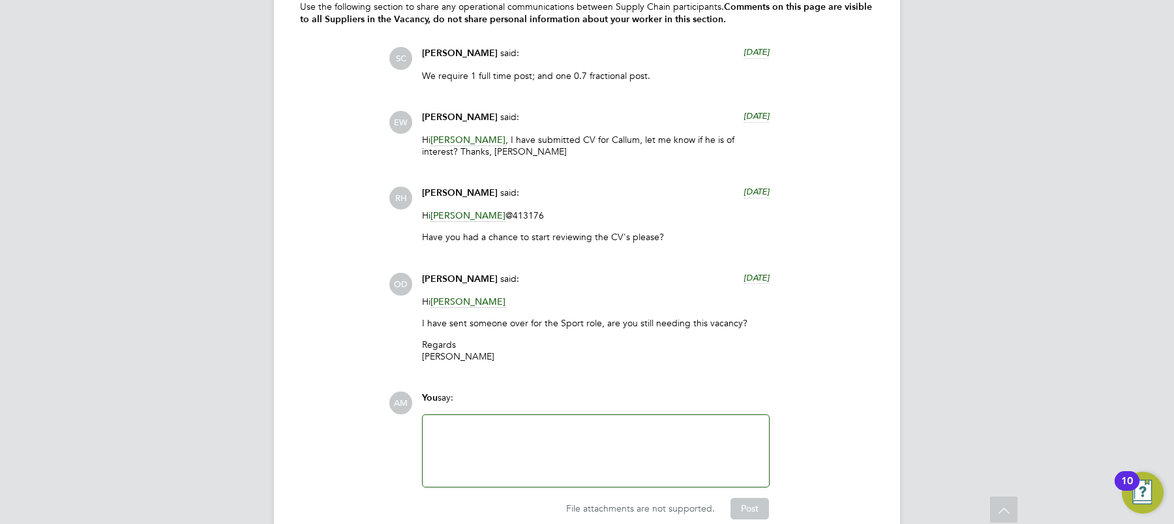
scroll to position [2910, 0]
click at [479, 443] on div at bounding box center [595, 448] width 331 height 56
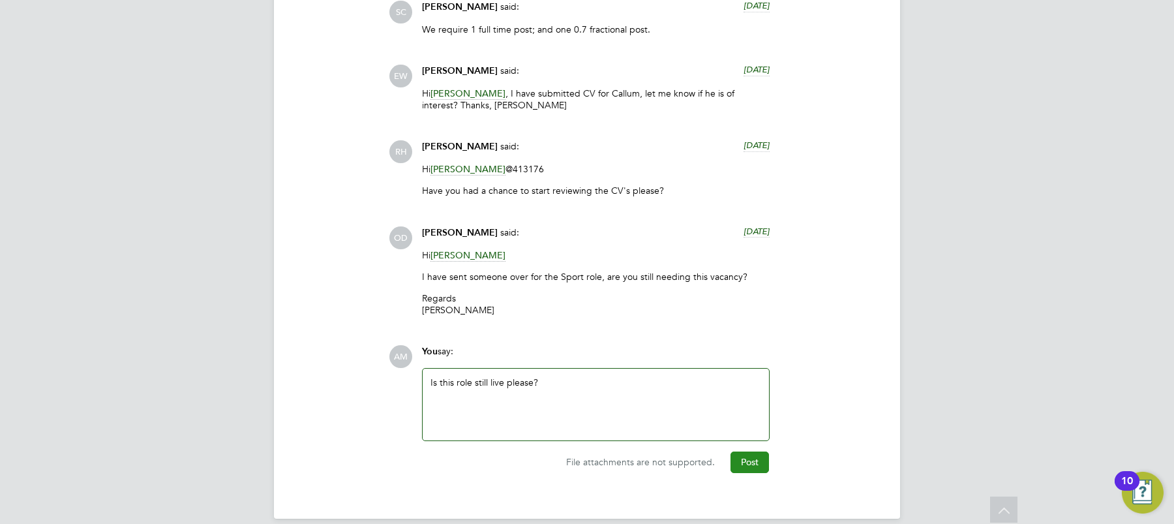
click at [748, 463] on button "Post" at bounding box center [750, 461] width 38 height 21
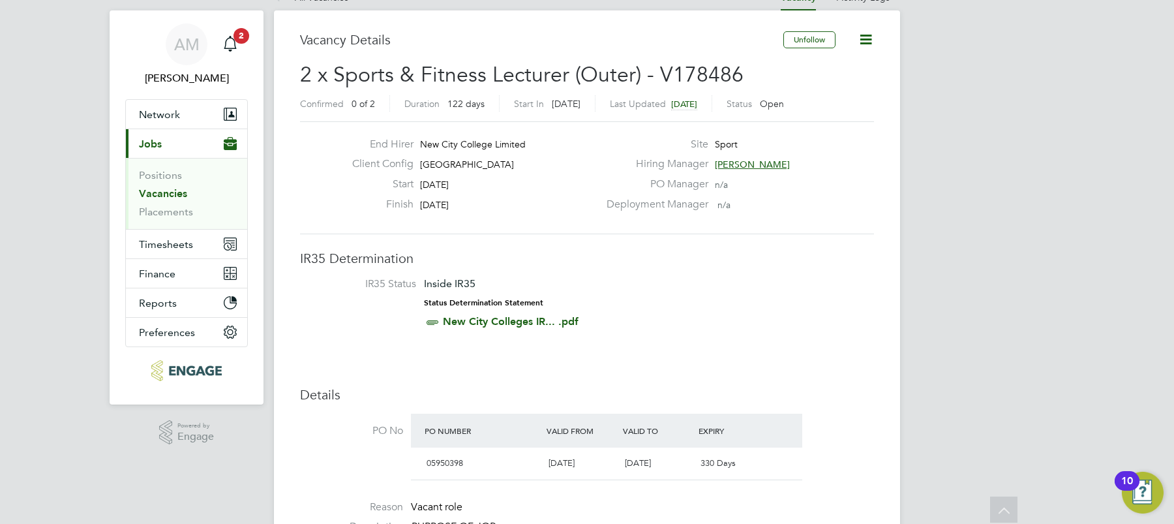
scroll to position [0, 0]
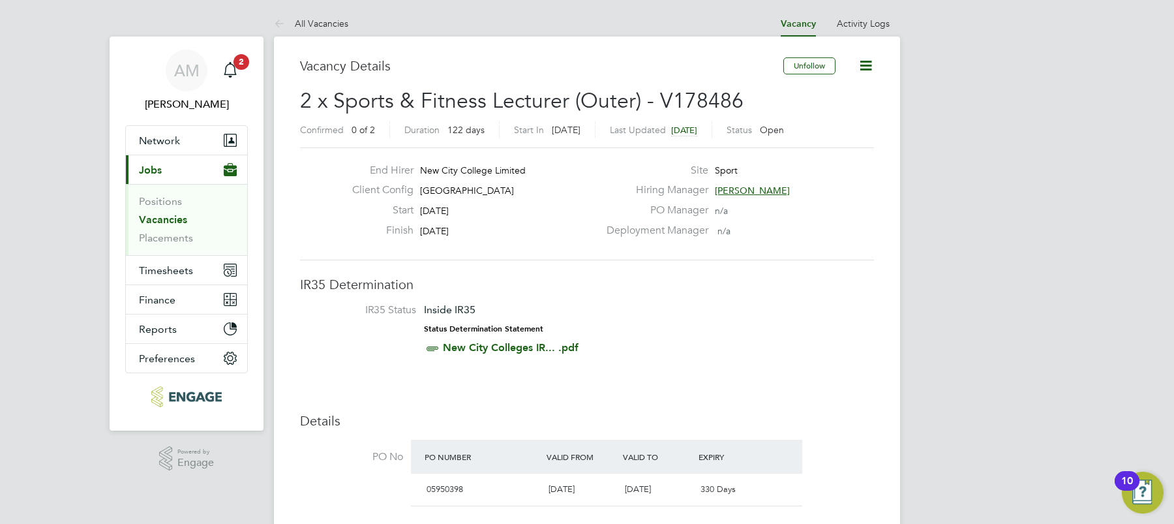
click at [165, 218] on link "Vacancies" at bounding box center [163, 219] width 48 height 12
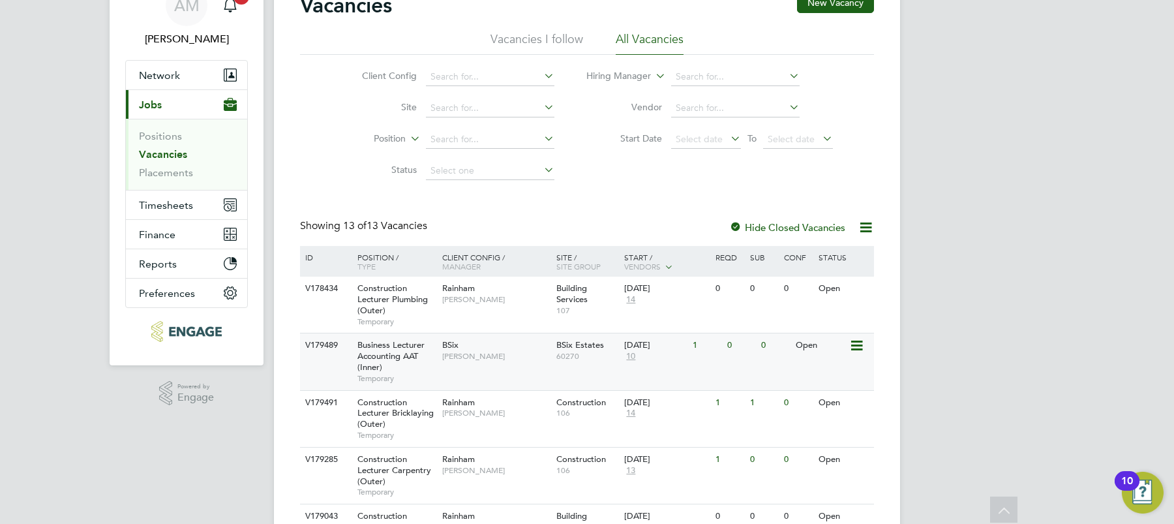
scroll to position [64, 0]
click at [398, 369] on div "Business Lecturer Accounting AAT (Inner) Temporary" at bounding box center [393, 363] width 91 height 56
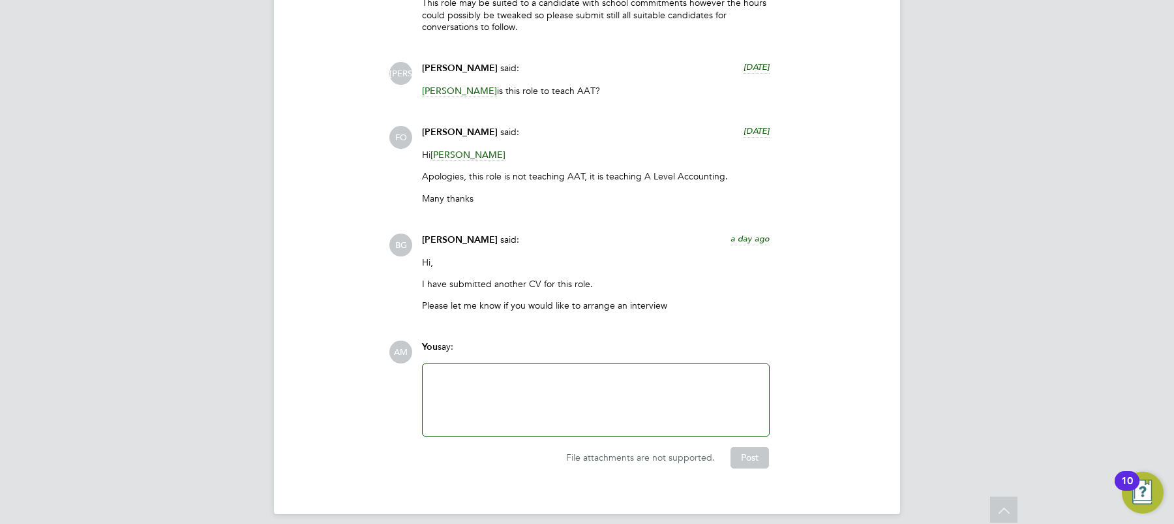
scroll to position [2828, 0]
